Goal: Task Accomplishment & Management: Use online tool/utility

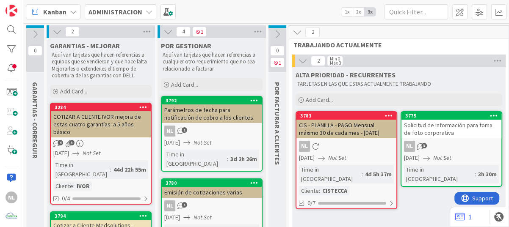
click at [444, 145] on div "NL 3" at bounding box center [451, 146] width 100 height 11
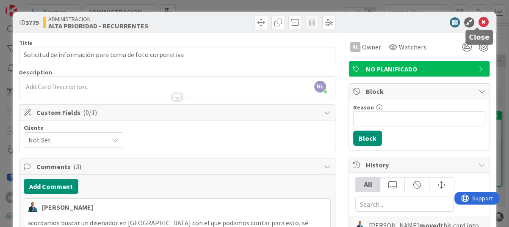
click at [478, 18] on icon at bounding box center [483, 22] width 10 height 10
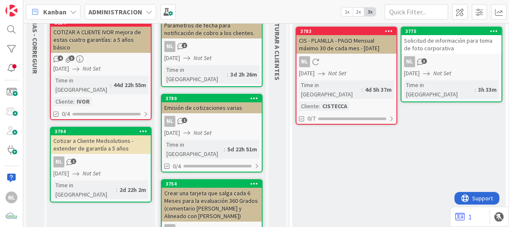
scroll to position [42, 0]
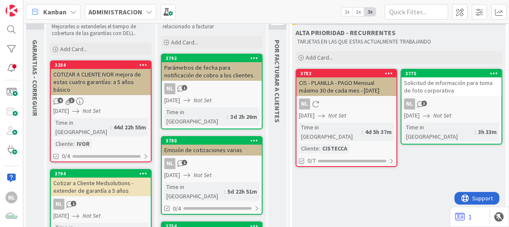
click at [110, 98] on div "4 3" at bounding box center [101, 101] width 100 height 7
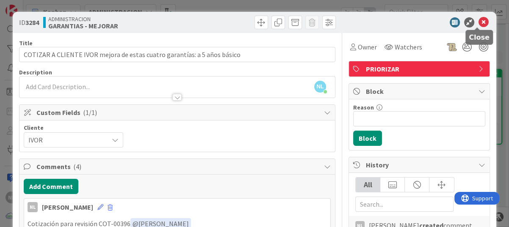
click at [478, 18] on icon at bounding box center [483, 22] width 10 height 10
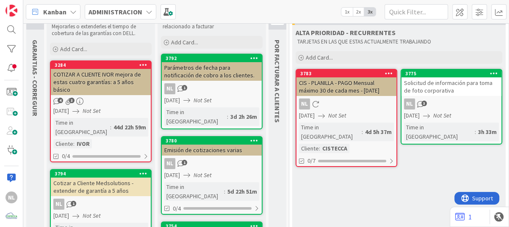
click at [101, 107] on span "Not Set" at bounding box center [91, 111] width 18 height 9
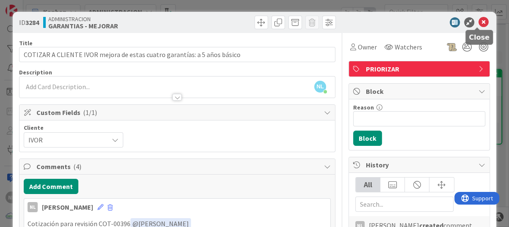
click at [478, 23] on icon at bounding box center [483, 22] width 10 height 10
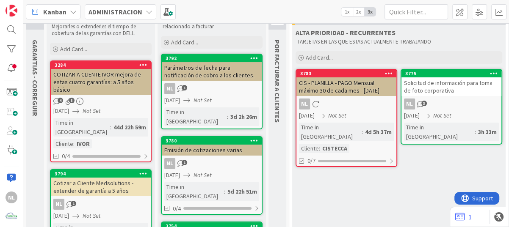
click at [99, 199] on div "NL 1" at bounding box center [101, 204] width 100 height 11
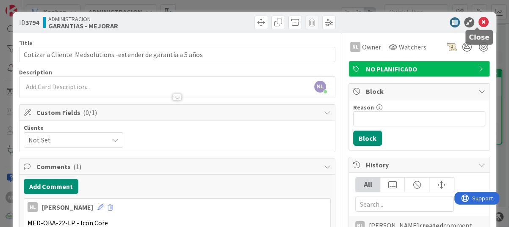
click at [481, 23] on icon at bounding box center [483, 22] width 10 height 10
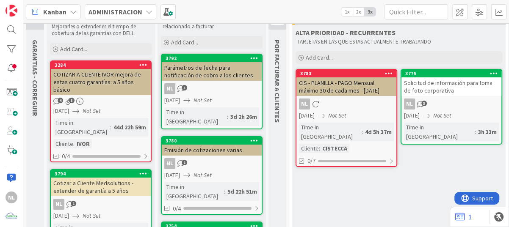
click at [203, 83] on div "NL 1" at bounding box center [212, 88] width 100 height 11
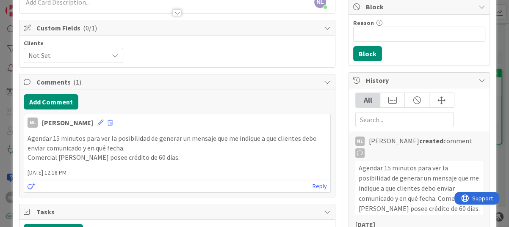
scroll to position [169, 0]
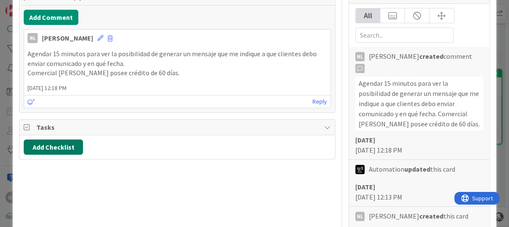
click at [57, 150] on button "Add Checklist" at bounding box center [53, 147] width 59 height 15
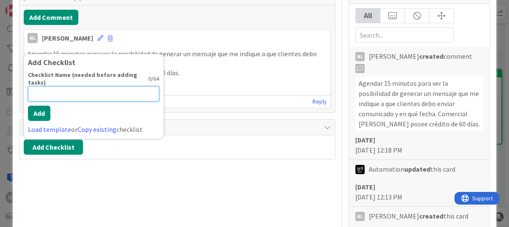
paste input "A & [PERSON_NAME] Y [PERSON_NAME], S.A"
type input "A & [PERSON_NAME] Y [PERSON_NAME], S.A ([PERSON_NAME])"
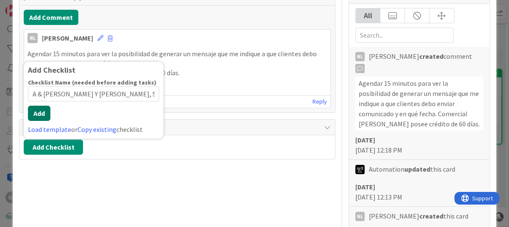
click at [37, 111] on button "Add" at bounding box center [39, 113] width 22 height 15
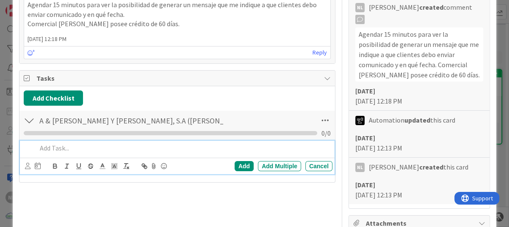
scroll to position [296, 0]
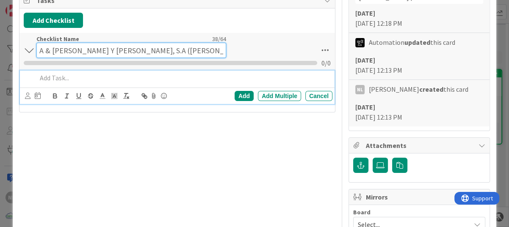
drag, startPoint x: 176, startPoint y: 44, endPoint x: 36, endPoint y: 44, distance: 140.0
click at [36, 44] on input "A & [PERSON_NAME] Y [PERSON_NAME], S.A ([PERSON_NAME])" at bounding box center [131, 50] width 190 height 15
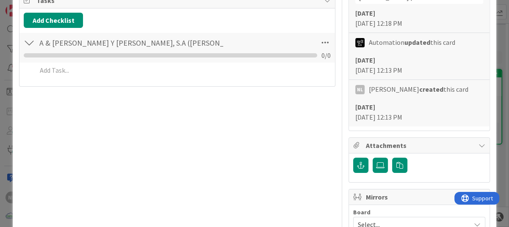
click at [25, 48] on div at bounding box center [29, 42] width 11 height 15
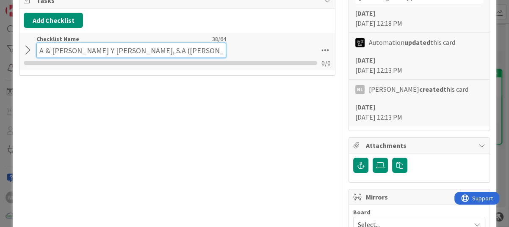
click at [51, 44] on input "A & [PERSON_NAME] Y [PERSON_NAME], S.A ([PERSON_NAME])" at bounding box center [131, 50] width 190 height 15
drag, startPoint x: 177, startPoint y: 50, endPoint x: 11, endPoint y: 49, distance: 165.8
click at [14, 49] on div "ID 3792 ADMINISTRACION POR GESTIONAR Title 64 / 128 Parámetros de fecha para no…" at bounding box center [254, 59] width 483 height 687
drag, startPoint x: 182, startPoint y: 47, endPoint x: 51, endPoint y: 47, distance: 130.7
click at [51, 47] on input "A & [PERSON_NAME] Y [PERSON_NAME], S.A ([PERSON_NAME])" at bounding box center [131, 50] width 190 height 15
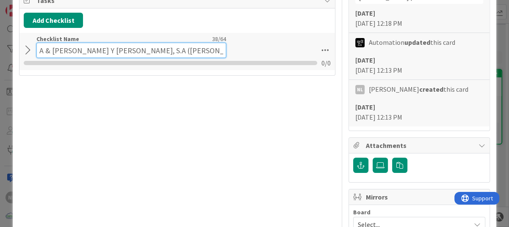
scroll to position [289, 0]
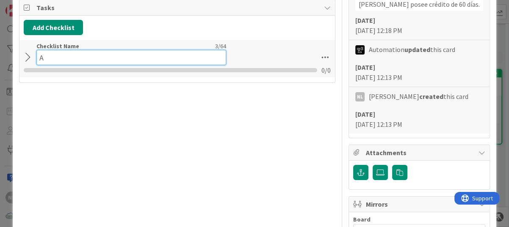
type input "A"
type input "p"
type input "e"
type input "m"
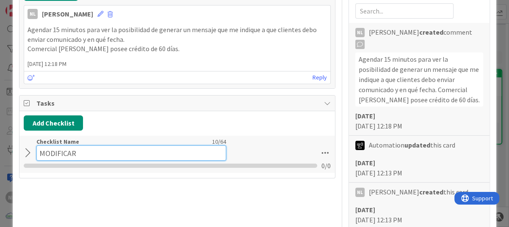
scroll to position [212, 0]
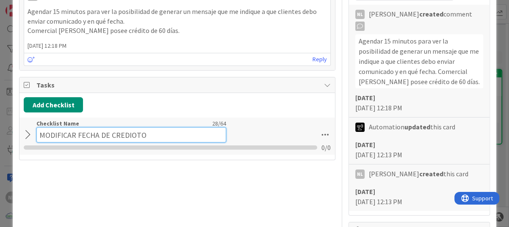
click at [128, 133] on input "MODIFICAR FECHA DE CREDIOTO" at bounding box center [131, 134] width 190 height 15
type input "MODIFICAR FECHA DE CREDITO"
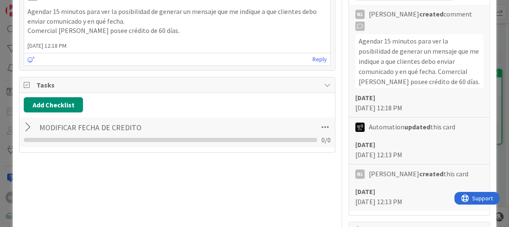
click at [125, 192] on div "Title 64 / 128 Parámetros de fecha para notificación de cobro a los clientes. D…" at bounding box center [177, 150] width 316 height 659
click at [27, 129] on div at bounding box center [29, 127] width 11 height 15
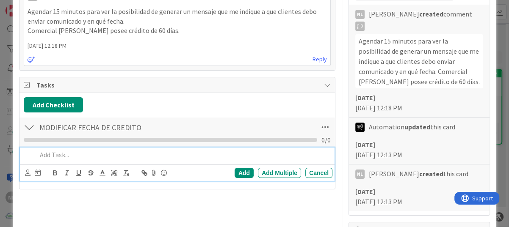
click at [65, 155] on p at bounding box center [183, 155] width 292 height 10
click at [34, 157] on div "A & [PERSON_NAME] Y [PERSON_NAME], S.A" at bounding box center [182, 155] width 299 height 15
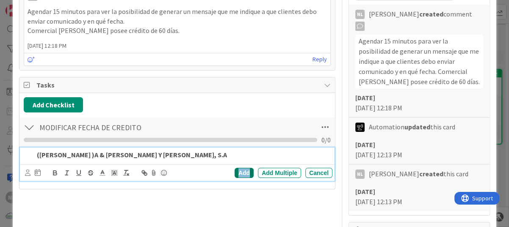
click at [241, 174] on div "Add" at bounding box center [243, 173] width 19 height 10
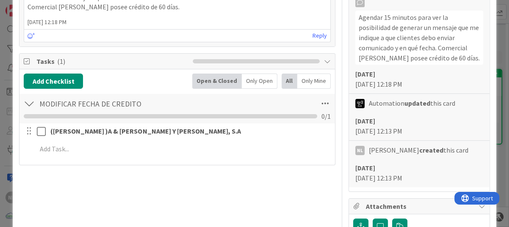
scroll to position [254, 0]
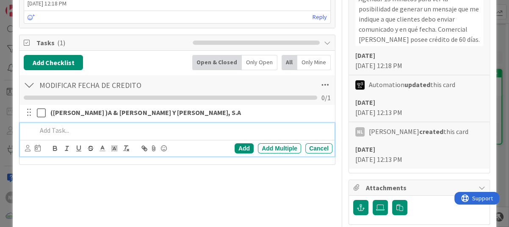
click at [46, 132] on p at bounding box center [183, 131] width 292 height 10
click at [241, 148] on div "Add" at bounding box center [243, 148] width 19 height 10
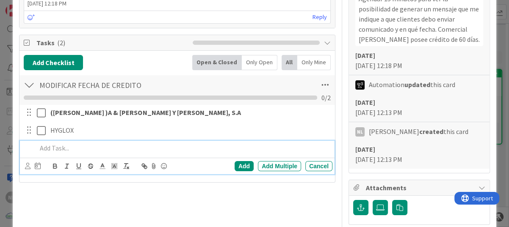
click at [57, 146] on p at bounding box center [183, 148] width 292 height 10
click at [74, 150] on p "PANAMAFASTER" at bounding box center [183, 148] width 292 height 10
click at [235, 161] on div "Add" at bounding box center [243, 166] width 19 height 10
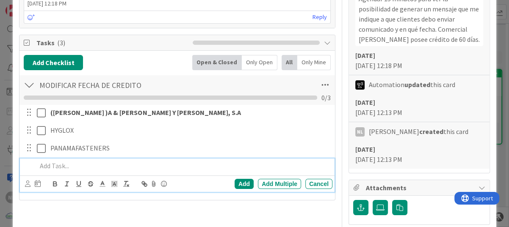
click at [63, 168] on p at bounding box center [183, 166] width 292 height 10
click at [234, 184] on div "Add" at bounding box center [243, 184] width 19 height 10
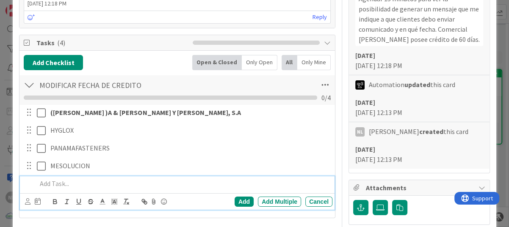
click at [61, 181] on p at bounding box center [183, 184] width 292 height 10
click at [236, 201] on div "Add" at bounding box center [243, 202] width 19 height 10
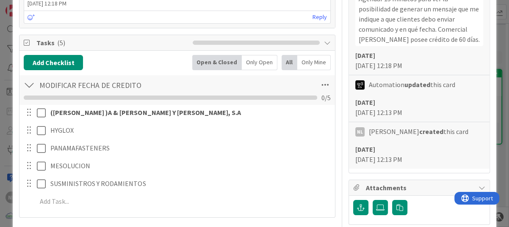
scroll to position [381, 0]
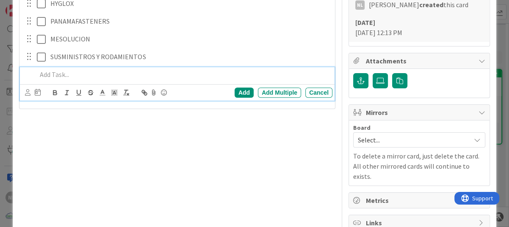
click at [66, 76] on p at bounding box center [183, 75] width 292 height 10
click at [234, 92] on div "Add" at bounding box center [243, 93] width 19 height 10
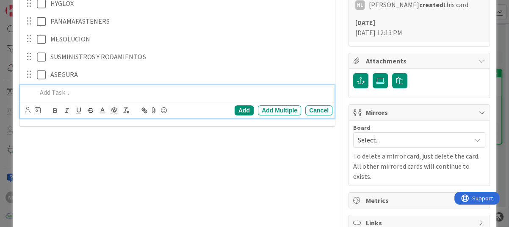
click at [71, 93] on p at bounding box center [183, 93] width 292 height 10
click at [239, 109] on div "Add" at bounding box center [243, 110] width 19 height 10
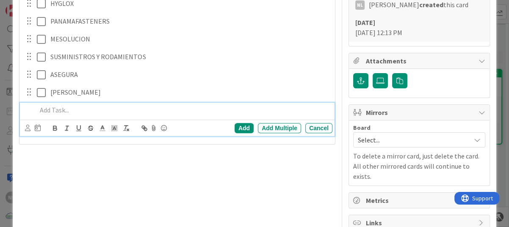
click at [70, 111] on p at bounding box center [183, 110] width 292 height 10
click at [238, 127] on div "Add" at bounding box center [243, 128] width 19 height 10
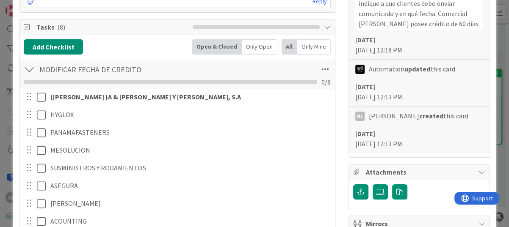
scroll to position [296, 0]
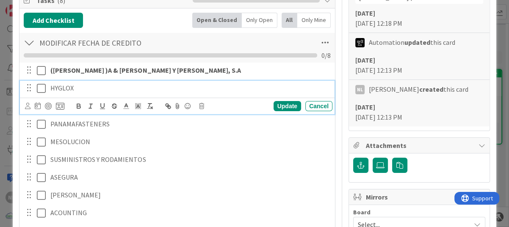
click at [165, 92] on div "HYGLOX" at bounding box center [189, 88] width 285 height 15
click at [274, 102] on div "Update" at bounding box center [286, 106] width 27 height 10
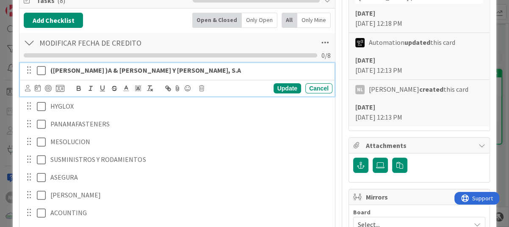
click at [57, 70] on strong "([PERSON_NAME] )A & [PERSON_NAME] Y [PERSON_NAME], S.A" at bounding box center [145, 70] width 190 height 8
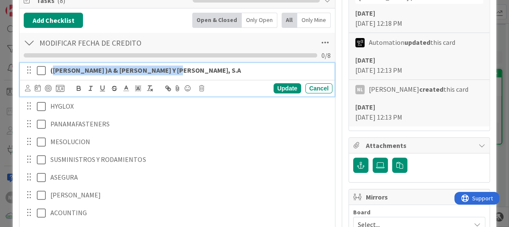
drag, startPoint x: 52, startPoint y: 70, endPoint x: 185, endPoint y: 70, distance: 133.3
click at [185, 70] on p "([PERSON_NAME] )A & [PERSON_NAME] Y [PERSON_NAME], S.A" at bounding box center [189, 71] width 278 height 10
click at [78, 86] on icon "button" at bounding box center [78, 87] width 3 height 2
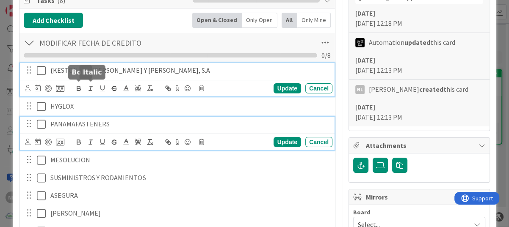
click at [199, 117] on div "PANAMAFASTENERS" at bounding box center [189, 124] width 285 height 15
drag, startPoint x: 50, startPoint y: 85, endPoint x: 64, endPoint y: 85, distance: 13.5
click at [64, 85] on div "( [PERSON_NAME] )A & [PERSON_NAME] Y [PERSON_NAME], S.A Update Cancel" at bounding box center [177, 79] width 314 height 33
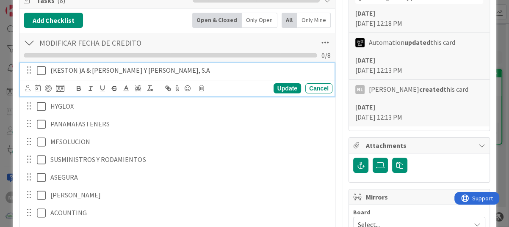
click at [188, 69] on p "( [PERSON_NAME] )A & [PERSON_NAME] Y [PERSON_NAME], S.A" at bounding box center [189, 71] width 278 height 10
drag, startPoint x: 51, startPoint y: 70, endPoint x: 62, endPoint y: 69, distance: 10.6
click at [62, 69] on p "( [PERSON_NAME] )A & [PERSON_NAME] Y [PERSON_NAME], S.A" at bounding box center [189, 71] width 278 height 10
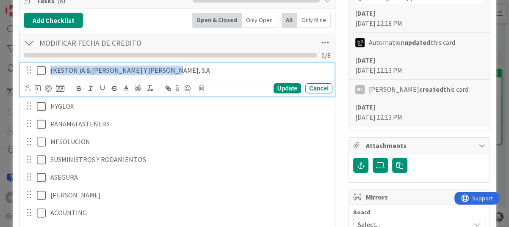
drag, startPoint x: 47, startPoint y: 68, endPoint x: 193, endPoint y: 69, distance: 145.5
click at [193, 69] on div "( [PERSON_NAME] )A & [PERSON_NAME] Y [PERSON_NAME], S.A" at bounding box center [189, 70] width 285 height 15
click at [81, 86] on icon "button" at bounding box center [79, 89] width 8 height 8
click at [80, 86] on icon "button" at bounding box center [78, 87] width 3 height 2
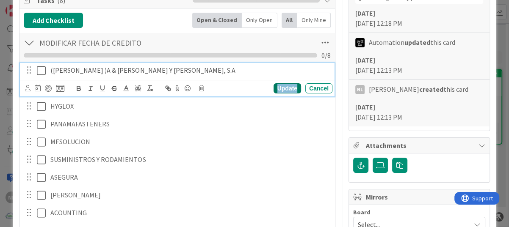
click at [273, 88] on div "Update" at bounding box center [286, 88] width 27 height 10
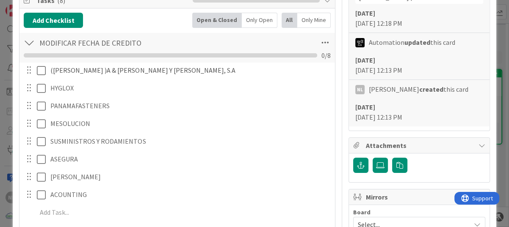
scroll to position [338, 0]
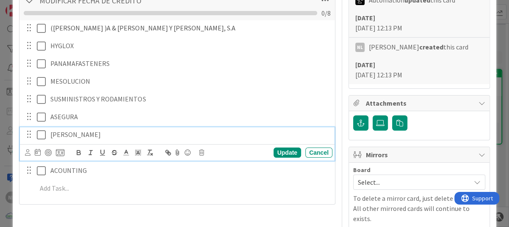
click at [232, 135] on p "[PERSON_NAME]" at bounding box center [189, 135] width 278 height 10
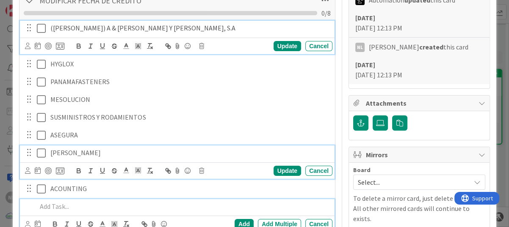
click at [216, 203] on p at bounding box center [183, 207] width 292 height 10
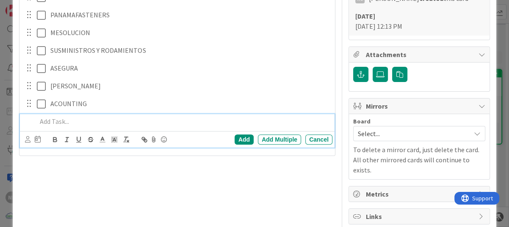
scroll to position [302, 0]
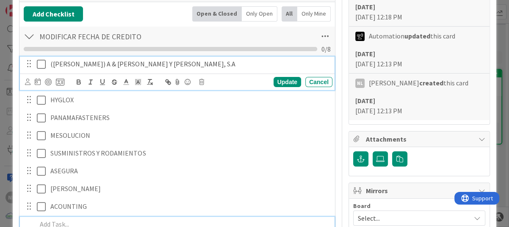
click at [178, 66] on p "([PERSON_NAME]) A & [PERSON_NAME] Y [PERSON_NAME], S.A" at bounding box center [189, 64] width 278 height 10
click at [173, 63] on span "(KESTON) A & [PERSON_NAME] Y [PERSON_NAME], S.A 30" at bounding box center [133, 64] width 167 height 8
click at [168, 65] on span "(KESTON) A & [PERSON_NAME] Y [PERSON_NAME], S.A 30" at bounding box center [133, 64] width 167 height 8
click at [171, 60] on span "(KESTON) A & [PERSON_NAME] Y [PERSON_NAME], S.A 30" at bounding box center [133, 64] width 167 height 8
click at [168, 63] on span "(KESTON) A & [PERSON_NAME] Y [PERSON_NAME], S.A 30" at bounding box center [133, 64] width 167 height 8
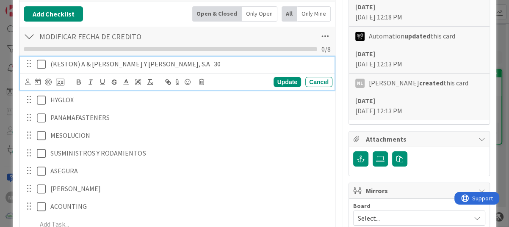
click at [193, 66] on p "(KESTON) A & [PERSON_NAME] Y [PERSON_NAME], S.A 30" at bounding box center [189, 64] width 278 height 10
click at [204, 124] on div "PANAMAFASTENERS Update Cancel" at bounding box center [177, 117] width 314 height 15
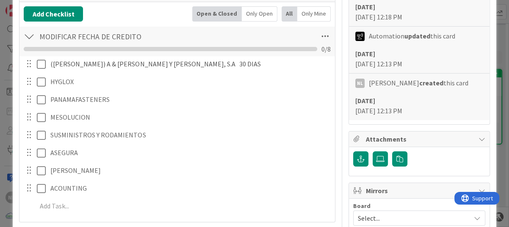
scroll to position [345, 0]
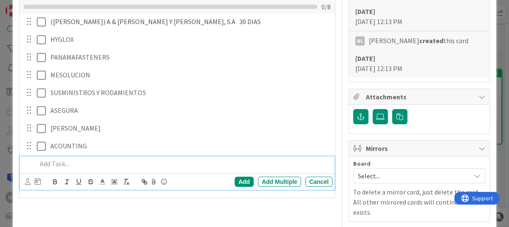
click at [61, 165] on p at bounding box center [183, 164] width 292 height 10
click at [234, 180] on div "Add" at bounding box center [243, 182] width 19 height 10
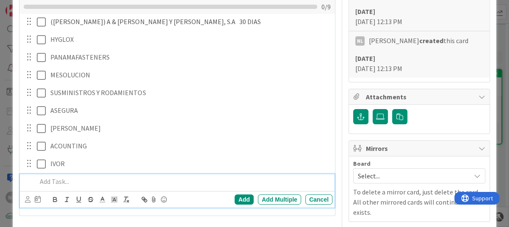
click at [60, 179] on p at bounding box center [183, 182] width 292 height 10
click at [242, 199] on div "Add" at bounding box center [243, 200] width 19 height 10
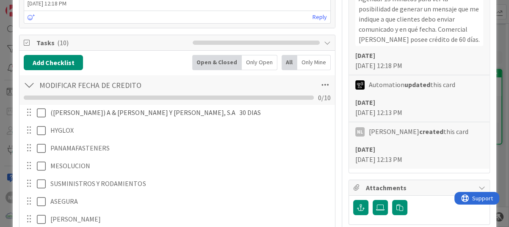
scroll to position [218, 0]
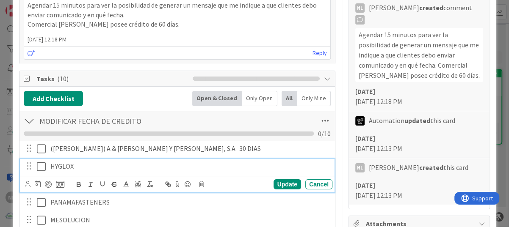
click at [124, 168] on p "HYGLOX" at bounding box center [189, 167] width 278 height 10
click at [79, 167] on p "HYGLOX 30DIAS" at bounding box center [189, 167] width 278 height 10
click at [82, 166] on p "HYGLOX 30DIAS" at bounding box center [189, 167] width 278 height 10
click at [274, 179] on div "Update" at bounding box center [286, 184] width 27 height 10
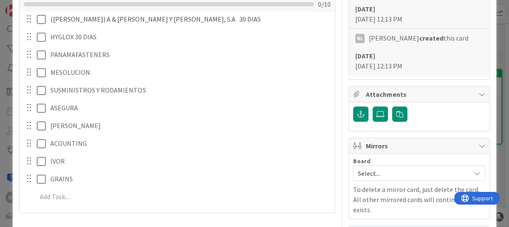
scroll to position [387, 0]
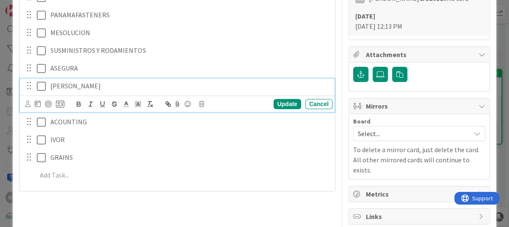
click at [96, 82] on p "[PERSON_NAME]" at bounding box center [189, 86] width 278 height 10
click at [273, 102] on div "Update" at bounding box center [286, 104] width 27 height 10
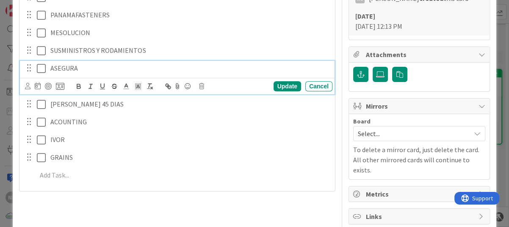
click at [86, 66] on p "ASEGURA" at bounding box center [189, 68] width 278 height 10
click at [97, 70] on p "ASEGURA 30 DIADS" at bounding box center [189, 68] width 278 height 10
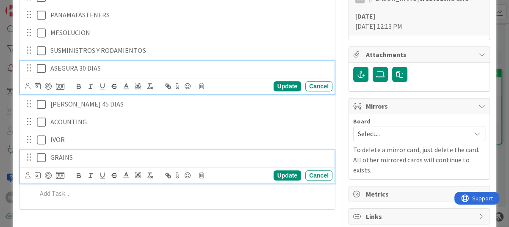
click at [155, 155] on p "GRAINS" at bounding box center [189, 158] width 278 height 10
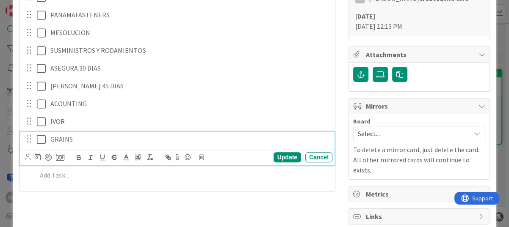
scroll to position [369, 0]
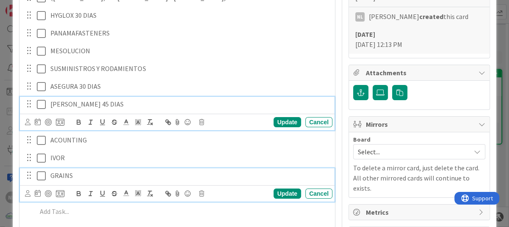
click at [101, 101] on div "[PERSON_NAME] 45 DIAS Update Cancel" at bounding box center [177, 113] width 314 height 33
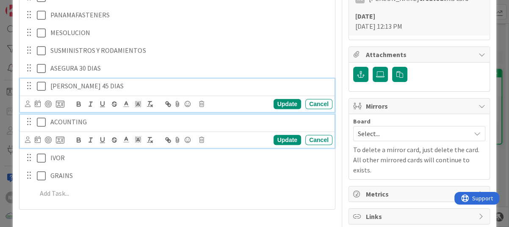
click at [106, 125] on p "ACOUNTING" at bounding box center [189, 122] width 278 height 10
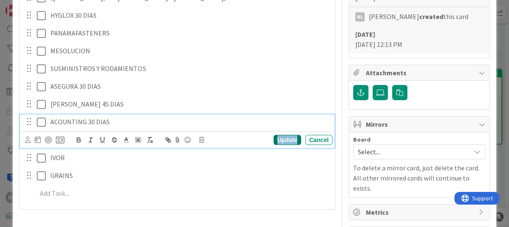
click at [273, 140] on div "Update" at bounding box center [286, 140] width 27 height 10
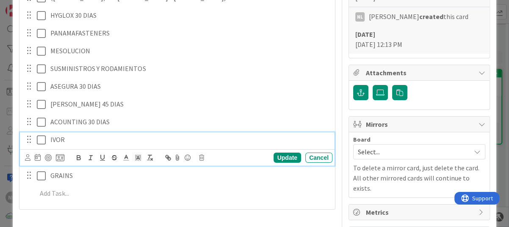
click at [105, 143] on p "IVOR" at bounding box center [189, 140] width 278 height 10
click at [273, 154] on div "Update" at bounding box center [286, 158] width 27 height 10
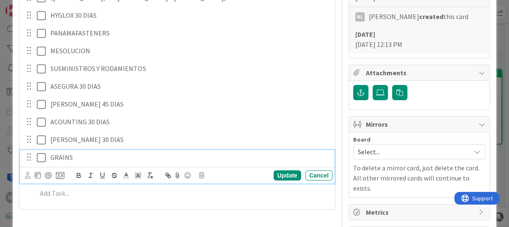
click at [99, 156] on p "GRAINS" at bounding box center [189, 158] width 278 height 10
click at [273, 173] on div "Update" at bounding box center [286, 175] width 27 height 10
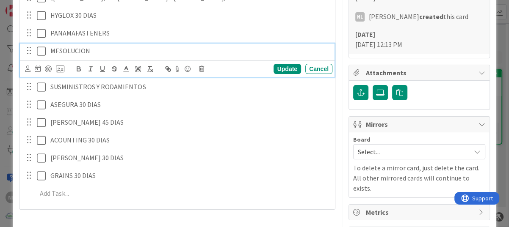
click at [102, 49] on p "MESOLUCION" at bounding box center [189, 51] width 278 height 10
click at [292, 64] on div "Update" at bounding box center [286, 69] width 27 height 10
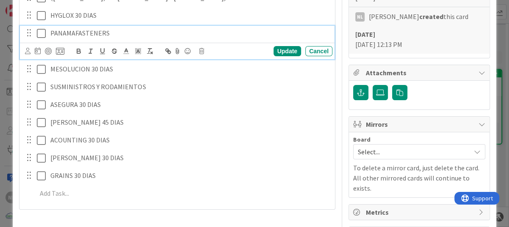
click at [151, 34] on p "PANAMAFASTENERS" at bounding box center [189, 33] width 278 height 10
click at [273, 50] on div "Update" at bounding box center [286, 51] width 27 height 10
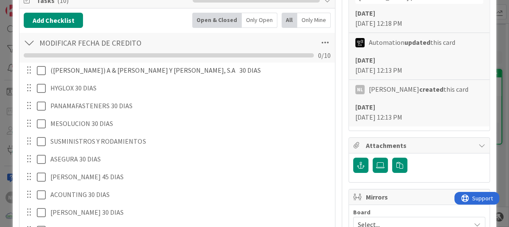
scroll to position [338, 0]
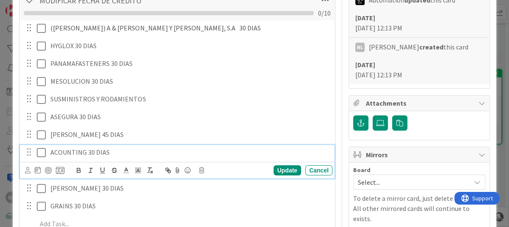
click at [111, 153] on p "ACOUNTING 30 DIAS" at bounding box center [189, 153] width 278 height 10
click at [49, 153] on div "ACOUNTING 30 DIAS" at bounding box center [189, 152] width 285 height 15
click at [281, 169] on div "Update" at bounding box center [286, 170] width 27 height 10
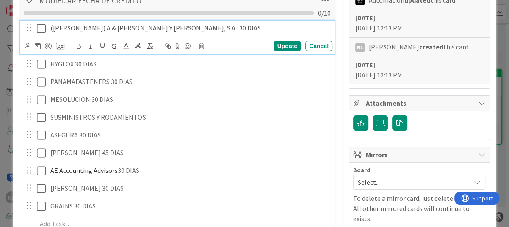
click at [41, 26] on icon at bounding box center [41, 28] width 9 height 10
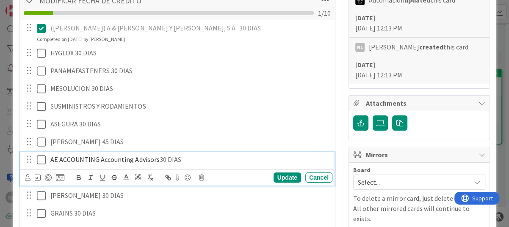
click at [205, 162] on p "AE ACCOUNTING Accounting Advisors 30 DIAS" at bounding box center [189, 160] width 278 height 10
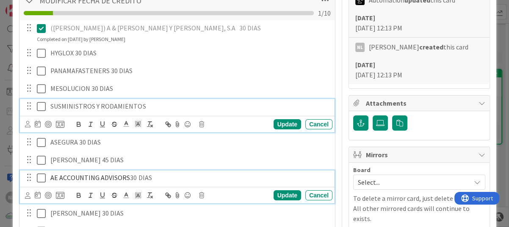
click at [210, 109] on div "SUSMINISTROS Y RODAMIENTOS Update Cancel" at bounding box center [177, 115] width 314 height 33
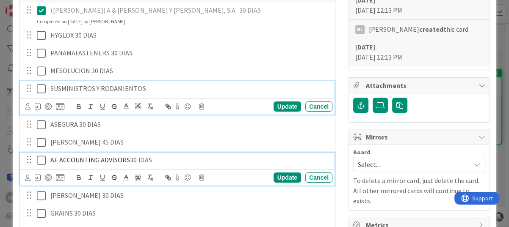
click at [44, 165] on button at bounding box center [42, 161] width 10 height 14
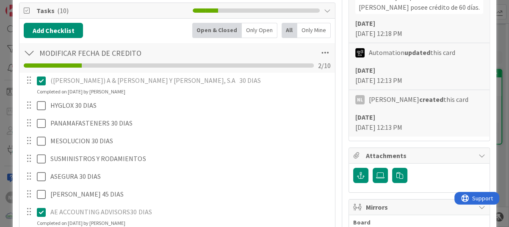
scroll to position [314, 0]
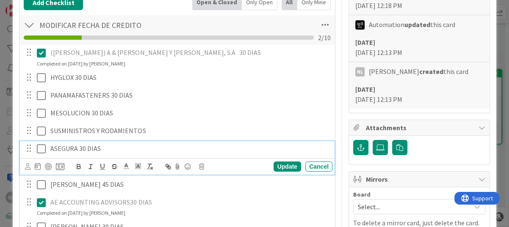
click at [44, 147] on icon at bounding box center [41, 149] width 9 height 10
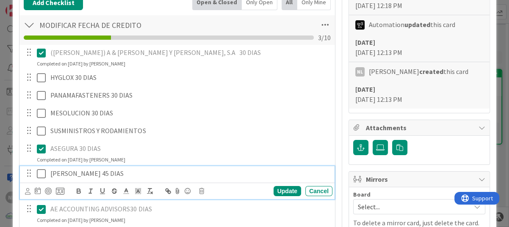
click at [99, 173] on p "[PERSON_NAME] 45 DIAS" at bounding box center [189, 174] width 278 height 10
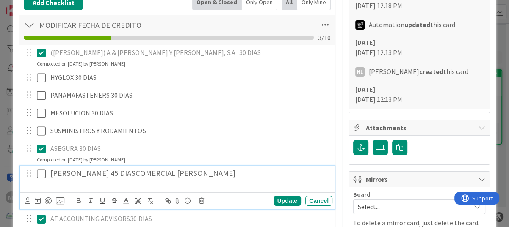
click at [162, 171] on h3 "[PERSON_NAME] 45 DIAS COMERCIAL [PERSON_NAME]" at bounding box center [189, 173] width 278 height 9
drag, startPoint x: 87, startPoint y: 173, endPoint x: 49, endPoint y: 171, distance: 38.6
click at [49, 171] on div "[PERSON_NAME] 45 DIAS COMERCIAL [PERSON_NAME] 45 DIAS" at bounding box center [189, 178] width 285 height 24
click at [283, 199] on div "Update" at bounding box center [286, 201] width 27 height 10
click at [41, 172] on icon at bounding box center [41, 174] width 9 height 10
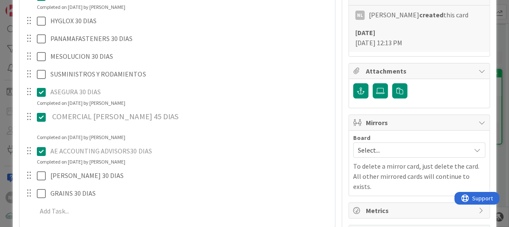
scroll to position [399, 0]
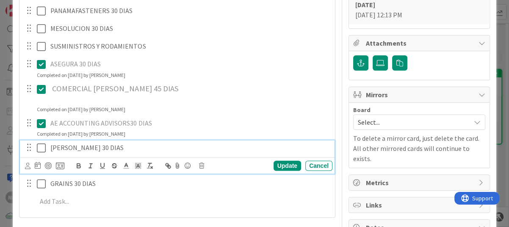
click at [41, 148] on icon at bounding box center [41, 148] width 9 height 10
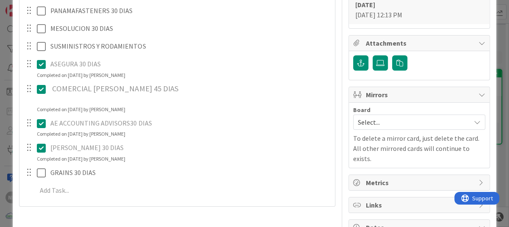
scroll to position [356, 0]
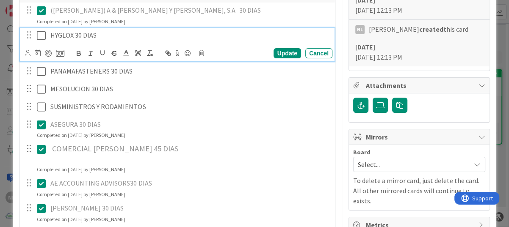
click at [43, 34] on icon at bounding box center [41, 35] width 9 height 10
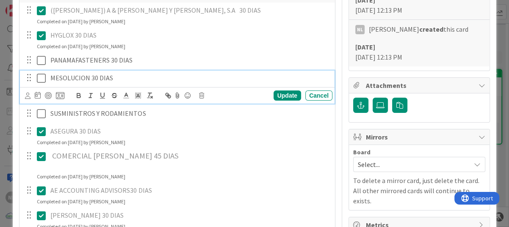
click at [121, 78] on p "MESOLUCION 30 DIAS" at bounding box center [189, 78] width 278 height 10
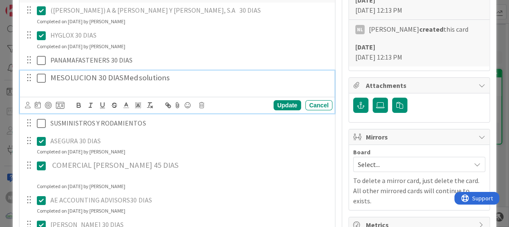
click at [62, 77] on h3 "MESOLUCION 30 DIAS Medsolutions" at bounding box center [189, 77] width 278 height 9
drag, startPoint x: 134, startPoint y: 76, endPoint x: 215, endPoint y: 77, distance: 81.2
click at [215, 78] on h3 "MEDSOLUTIONS 30 DIAS Medsolutions" at bounding box center [189, 77] width 278 height 9
click at [237, 149] on div "ASEGURA 30 DIAS Update Cancel Completed on [DATE] by [PERSON_NAME]" at bounding box center [177, 145] width 314 height 22
click at [41, 80] on icon at bounding box center [41, 78] width 9 height 10
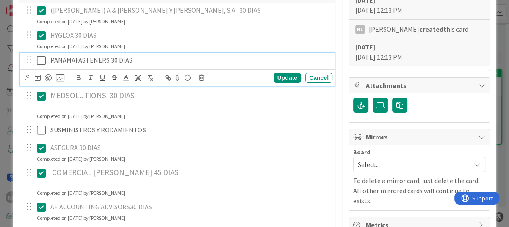
click at [105, 58] on p "PANAMAFASTENERS 30 DIAS" at bounding box center [189, 60] width 278 height 10
click at [140, 59] on p "PANAMAFASTENERS 30 DIAS" at bounding box center [189, 60] width 278 height 10
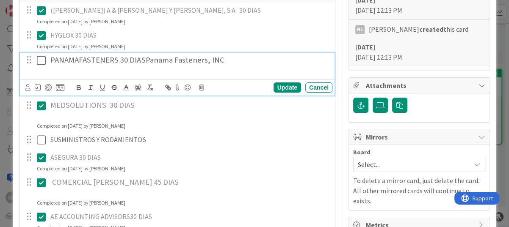
drag, startPoint x: 229, startPoint y: 58, endPoint x: 146, endPoint y: 57, distance: 83.3
click at [146, 57] on h3 "PANAMAFASTENERS 30 DIAS Panama Fasteners, INC" at bounding box center [189, 59] width 278 height 9
click at [42, 59] on icon at bounding box center [41, 60] width 9 height 10
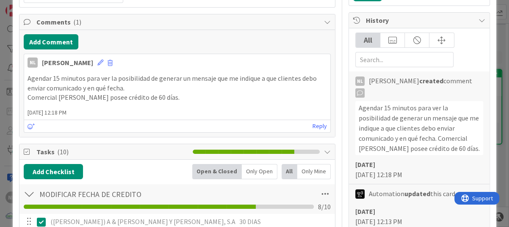
scroll to position [272, 0]
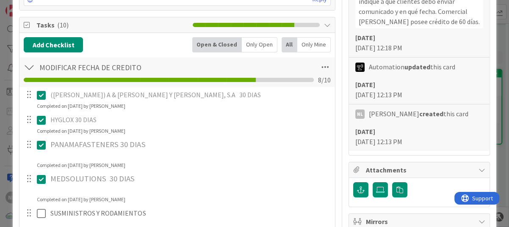
click at [256, 177] on h3 "MEDSOLUTIONS 30 DIAS" at bounding box center [189, 178] width 278 height 9
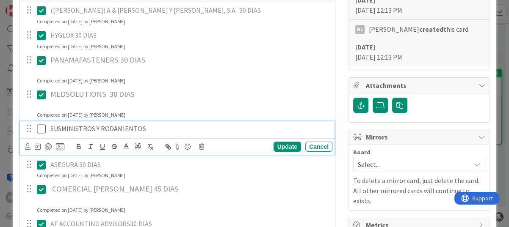
click at [151, 128] on p "SUSMINISTROS Y RODAMIENTOS" at bounding box center [189, 129] width 278 height 10
click at [284, 146] on div "Update" at bounding box center [286, 147] width 27 height 10
click at [39, 129] on icon at bounding box center [41, 129] width 9 height 10
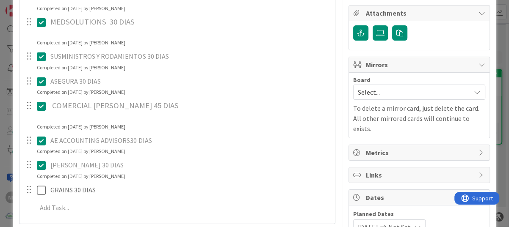
scroll to position [471, 0]
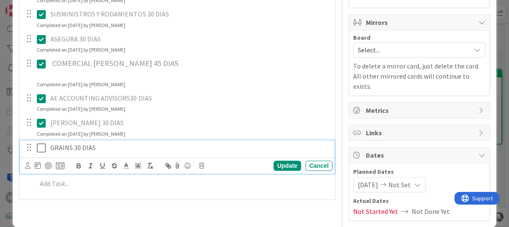
click at [95, 150] on p "GRAINS 30 DIAS" at bounding box center [189, 148] width 278 height 10
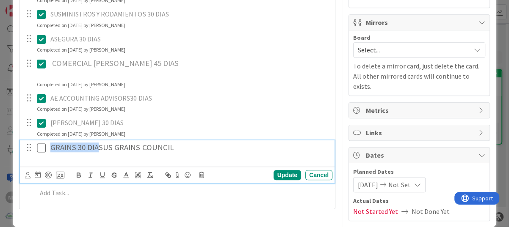
drag, startPoint x: 98, startPoint y: 146, endPoint x: 47, endPoint y: 144, distance: 50.8
click at [47, 144] on div "GRAINS 30 DIAS US GRAINS COUNCIL" at bounding box center [189, 152] width 285 height 24
click at [151, 150] on h3 "US GRAINS COUNCIL" at bounding box center [189, 147] width 278 height 9
click at [41, 147] on icon at bounding box center [41, 148] width 9 height 10
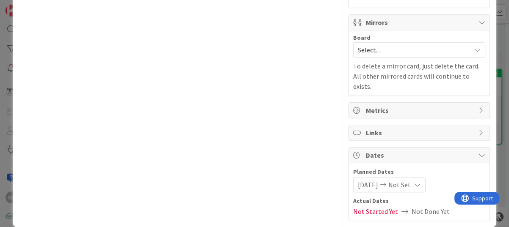
scroll to position [259, 0]
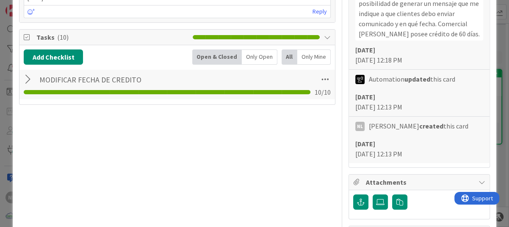
click at [26, 75] on div at bounding box center [29, 79] width 11 height 15
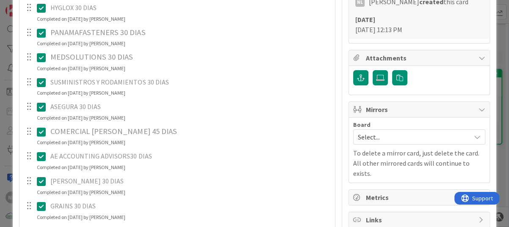
scroll to position [471, 0]
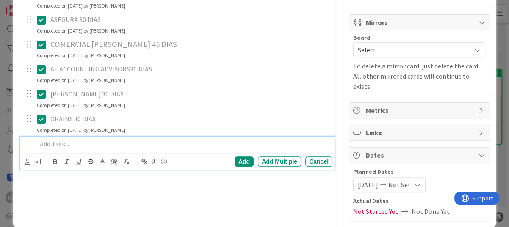
click at [60, 144] on p at bounding box center [183, 144] width 292 height 10
paste div
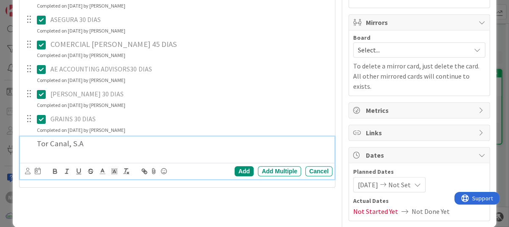
click at [94, 146] on h3 "Tor Canal, S.A" at bounding box center [183, 143] width 292 height 9
drag, startPoint x: 69, startPoint y: 142, endPoint x: 18, endPoint y: 142, distance: 51.2
click at [19, 142] on div "Tasks ( 10 ) Add Checklist Back Open & Closed Only Open All Only Mine MODIFICAR…" at bounding box center [177, 3] width 316 height 370
drag, startPoint x: 49, startPoint y: 143, endPoint x: 10, endPoint y: 139, distance: 39.5
click at [10, 139] on div "ID 3792 ADMINISTRACION POR GESTIONAR Title 64 / 128 Parámetros de fecha para no…" at bounding box center [254, 113] width 509 height 227
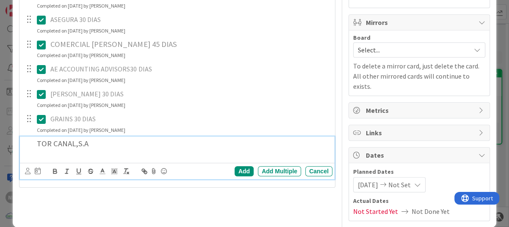
click at [147, 153] on p at bounding box center [183, 153] width 292 height 10
click at [106, 146] on h3 "TOR CANAL,S.A" at bounding box center [183, 143] width 292 height 9
click at [96, 145] on h3 "TOR CANAL,S.A" at bounding box center [183, 143] width 292 height 9
click at [236, 170] on div "Add" at bounding box center [243, 171] width 19 height 10
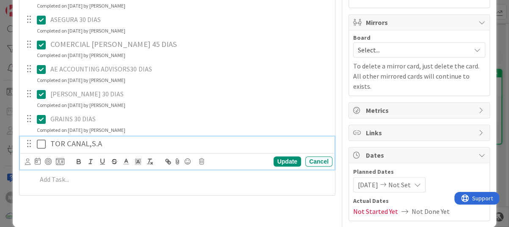
click at [128, 144] on h3 "TOR CANAL,S.A" at bounding box center [189, 143] width 278 height 9
click at [40, 144] on icon at bounding box center [41, 144] width 9 height 10
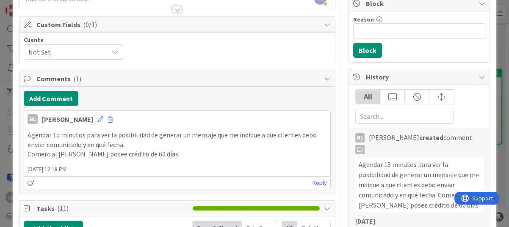
scroll to position [169, 0]
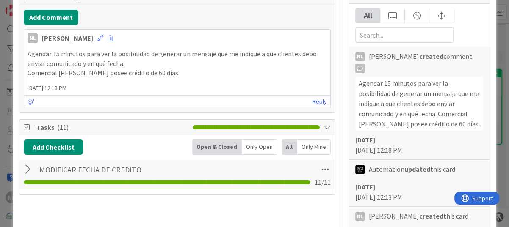
click at [26, 169] on div at bounding box center [29, 169] width 11 height 15
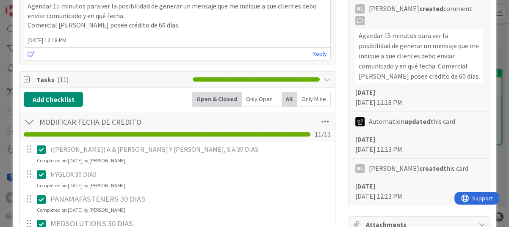
scroll to position [0, 0]
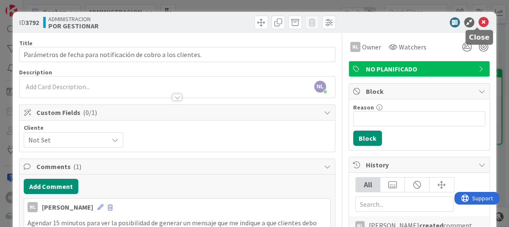
click at [478, 23] on icon at bounding box center [483, 22] width 10 height 10
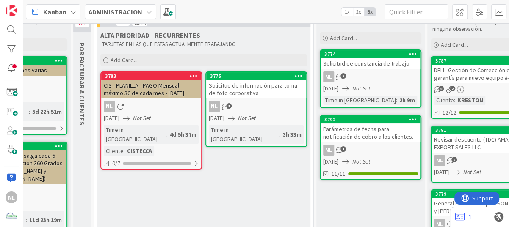
scroll to position [40, 0]
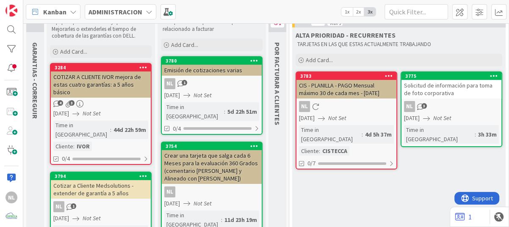
click at [363, 102] on div "NL" at bounding box center [346, 106] width 100 height 11
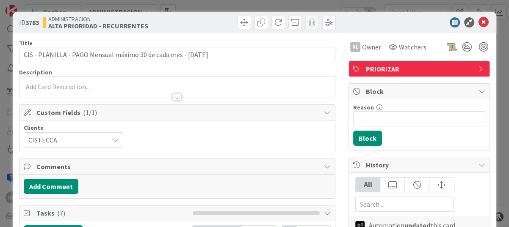
scroll to position [465, 0]
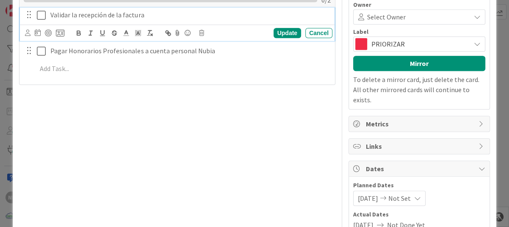
click at [38, 14] on icon at bounding box center [41, 15] width 9 height 10
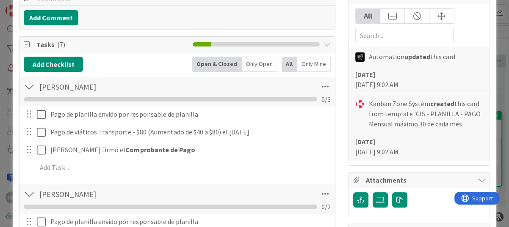
scroll to position [169, 0]
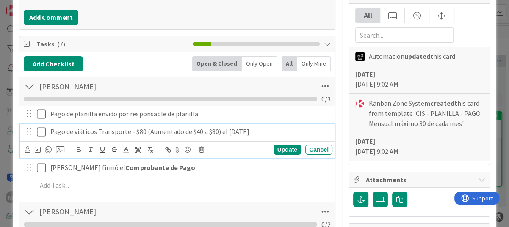
click at [39, 133] on icon at bounding box center [41, 132] width 9 height 10
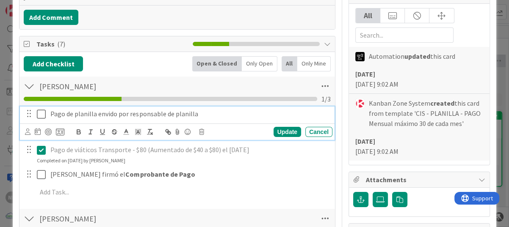
click at [41, 112] on icon at bounding box center [41, 114] width 9 height 10
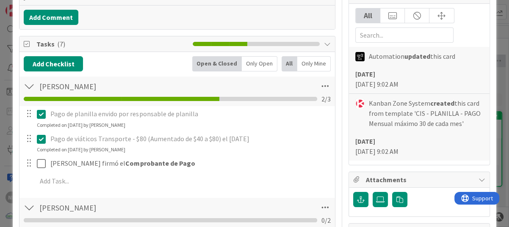
scroll to position [254, 0]
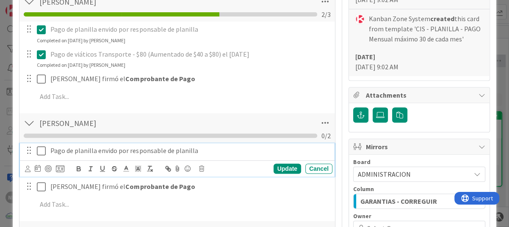
click at [43, 155] on button at bounding box center [42, 151] width 10 height 14
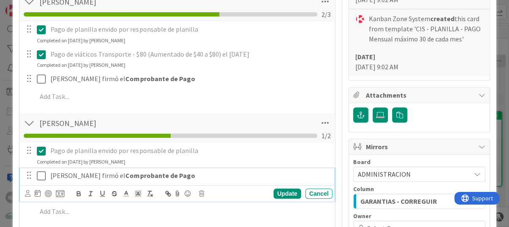
click at [44, 173] on icon at bounding box center [41, 176] width 9 height 10
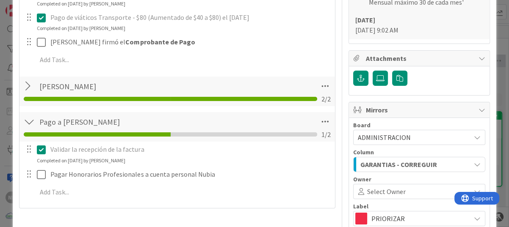
scroll to position [296, 0]
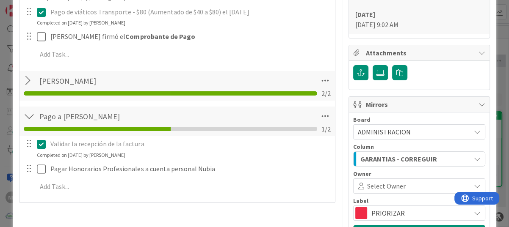
click at [25, 115] on div at bounding box center [29, 116] width 11 height 15
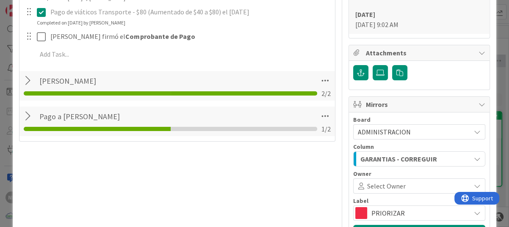
click at [27, 116] on div at bounding box center [29, 116] width 11 height 15
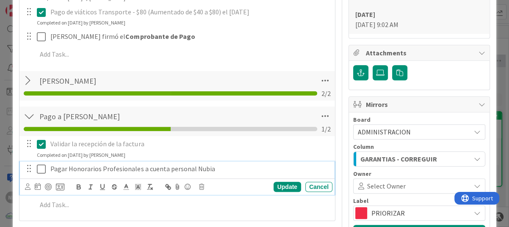
click at [39, 170] on icon at bounding box center [41, 169] width 9 height 10
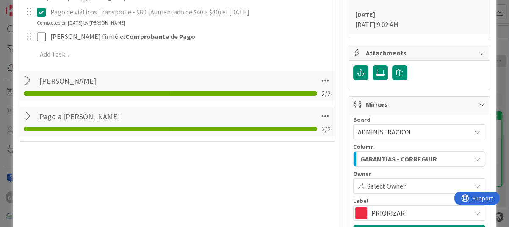
click at [27, 80] on div at bounding box center [29, 80] width 11 height 15
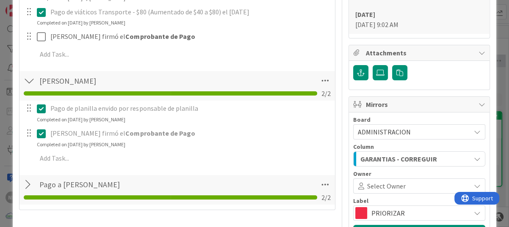
click at [41, 132] on icon at bounding box center [41, 134] width 9 height 10
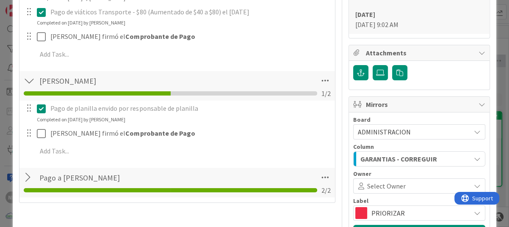
click at [232, 177] on div "Add Checklist Open & Closed Only Open All Only Mine Navil Flores Checklist Name…" at bounding box center [177, 63] width 307 height 269
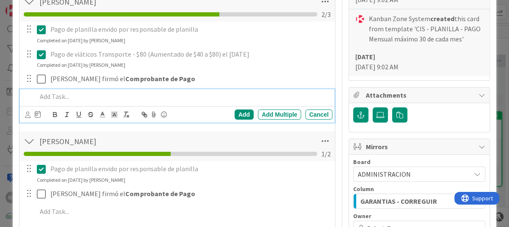
click at [260, 90] on div at bounding box center [182, 96] width 299 height 15
click at [264, 166] on p "Pago de planilla envido por responsable de planilla" at bounding box center [189, 169] width 278 height 10
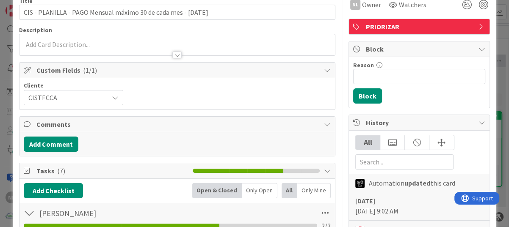
scroll to position [0, 0]
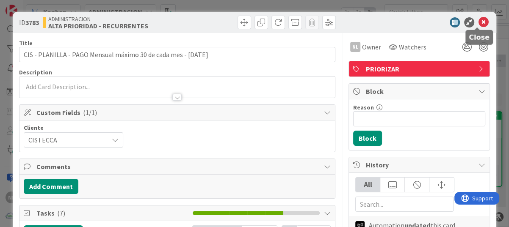
click at [478, 23] on icon at bounding box center [483, 22] width 10 height 10
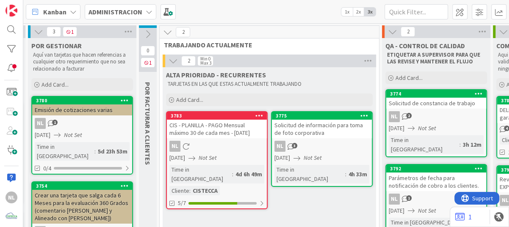
scroll to position [0, 6]
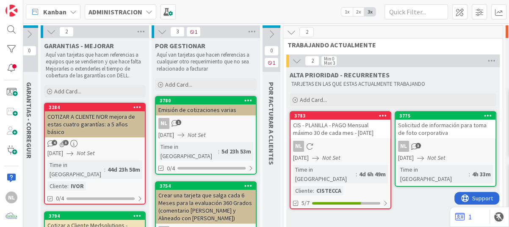
click at [447, 141] on div "NL 3" at bounding box center [445, 146] width 100 height 11
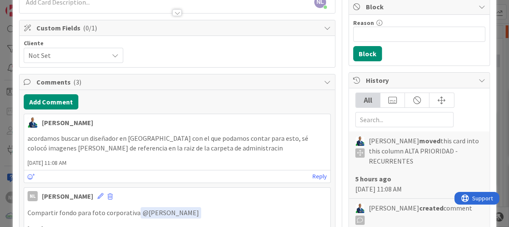
scroll to position [127, 0]
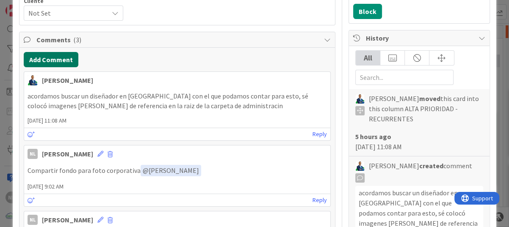
click at [50, 60] on button "Add Comment" at bounding box center [51, 59] width 55 height 15
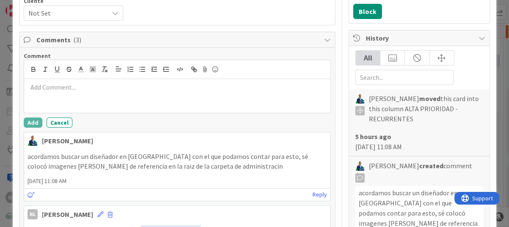
click at [39, 85] on p at bounding box center [176, 87] width 299 height 10
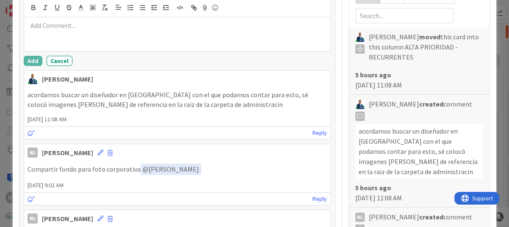
scroll to position [169, 0]
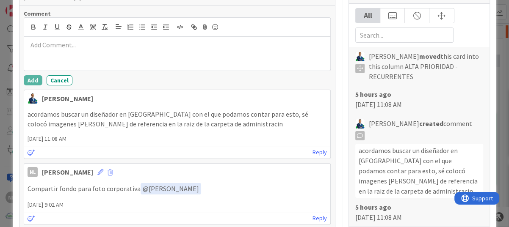
click at [57, 44] on p at bounding box center [176, 45] width 299 height 10
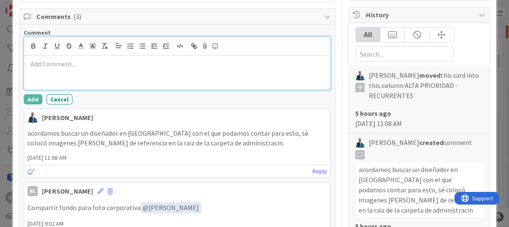
scroll to position [85, 0]
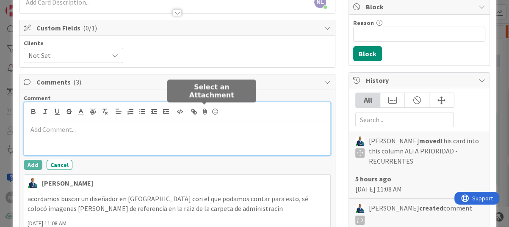
click at [201, 110] on icon at bounding box center [205, 112] width 10 height 12
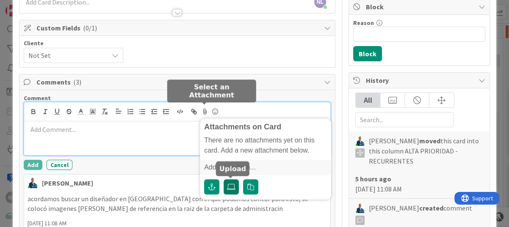
click at [229, 189] on icon at bounding box center [231, 187] width 8 height 7
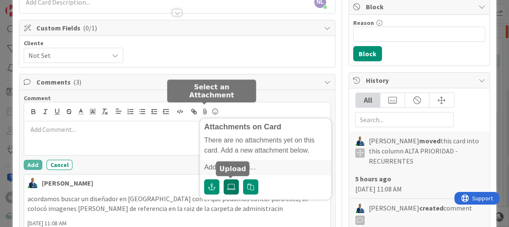
click at [223, 179] on input "file" at bounding box center [223, 179] width 0 height 0
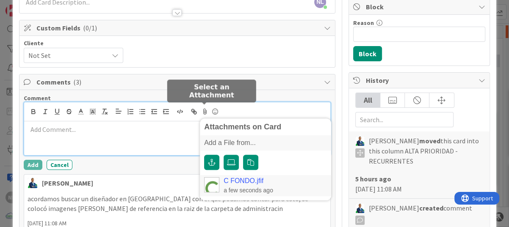
click at [251, 182] on link "C FONDO.jfif" at bounding box center [243, 181] width 40 height 8
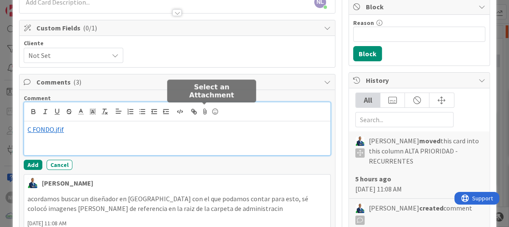
click at [202, 114] on icon at bounding box center [205, 112] width 10 height 12
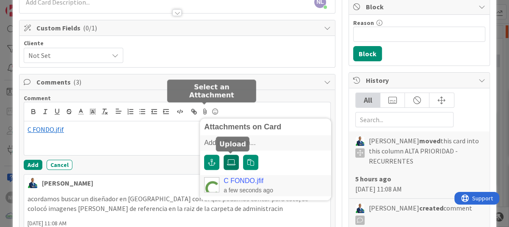
click at [229, 166] on label at bounding box center [230, 162] width 15 height 15
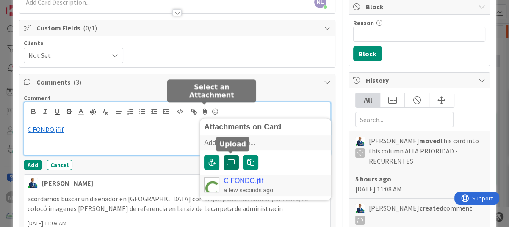
click at [223, 155] on input "file" at bounding box center [223, 155] width 0 height 0
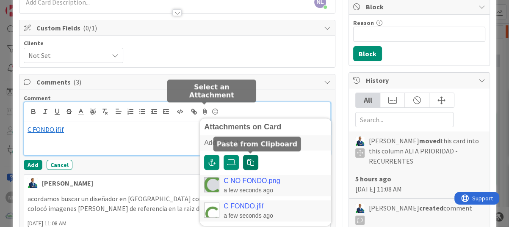
click at [247, 162] on icon "button" at bounding box center [250, 162] width 7 height 7
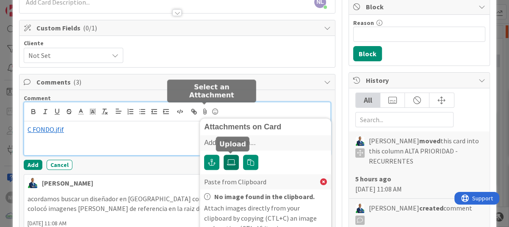
click at [230, 164] on icon at bounding box center [231, 162] width 8 height 7
click at [223, 155] on input "file" at bounding box center [223, 155] width 0 height 0
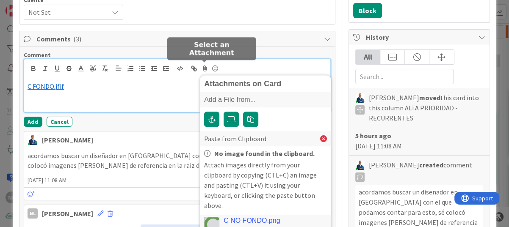
scroll to position [127, 0]
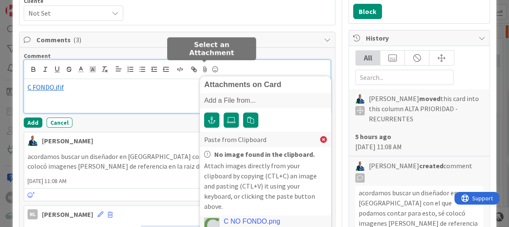
click at [240, 218] on link "C NO FONDO.png" at bounding box center [251, 222] width 56 height 8
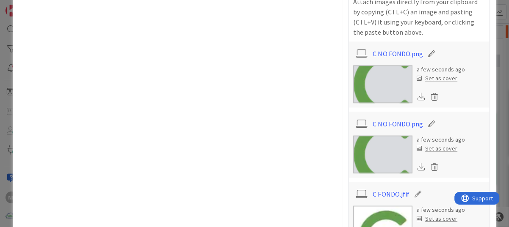
scroll to position [762, 0]
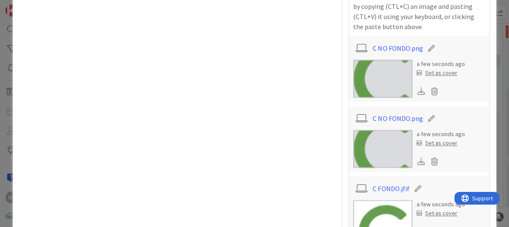
click at [425, 44] on icon at bounding box center [431, 48] width 12 height 8
click at [428, 85] on icon at bounding box center [434, 91] width 12 height 13
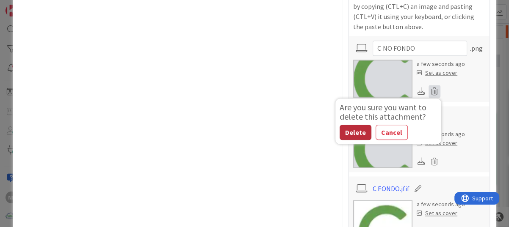
click at [343, 125] on button "Delete" at bounding box center [355, 132] width 32 height 15
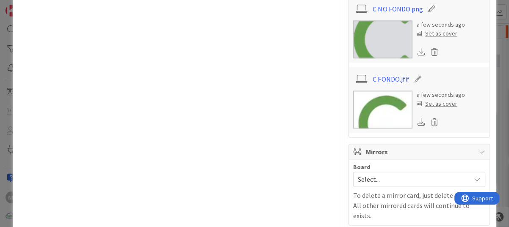
scroll to position [846, 0]
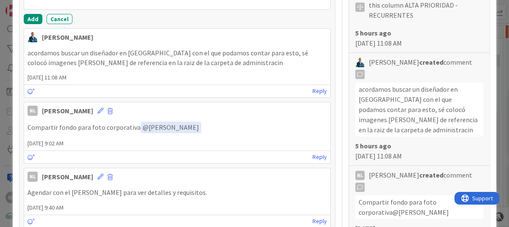
scroll to position [169, 0]
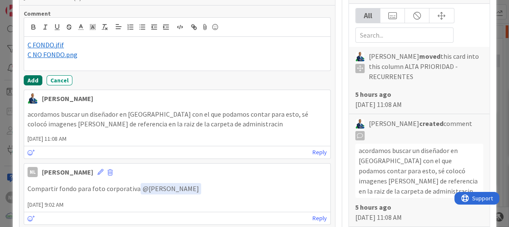
click at [27, 77] on button "Add" at bounding box center [33, 80] width 19 height 10
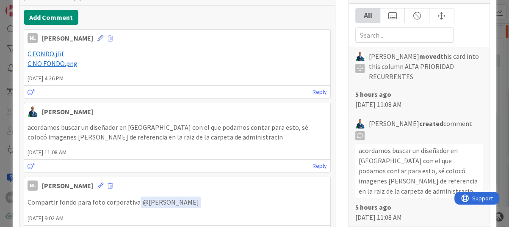
click at [97, 38] on icon at bounding box center [100, 38] width 6 height 6
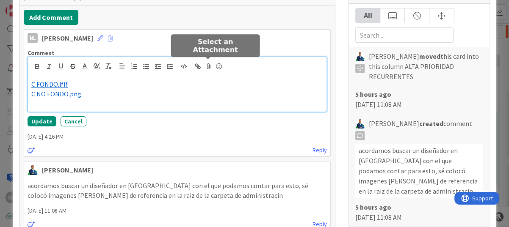
click at [209, 64] on icon at bounding box center [208, 66] width 10 height 12
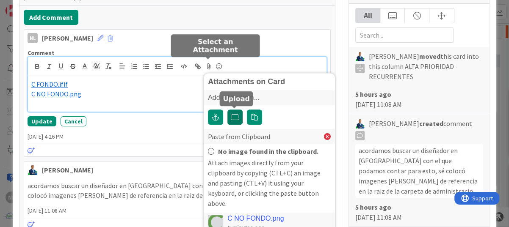
click at [236, 117] on icon at bounding box center [235, 117] width 8 height 7
click at [227, 110] on input "file" at bounding box center [227, 110] width 0 height 0
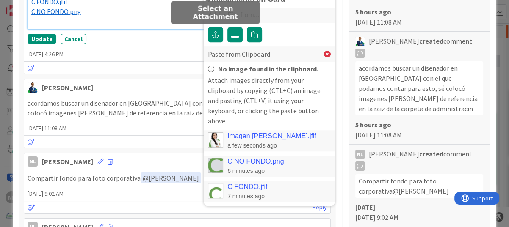
scroll to position [254, 0]
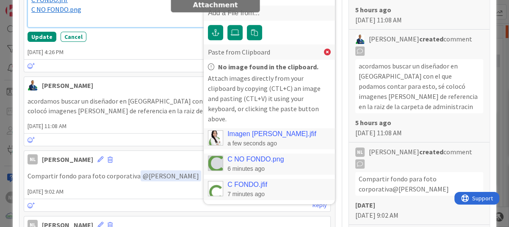
click at [262, 130] on link "Imagen Nubia.jfif" at bounding box center [271, 134] width 89 height 8
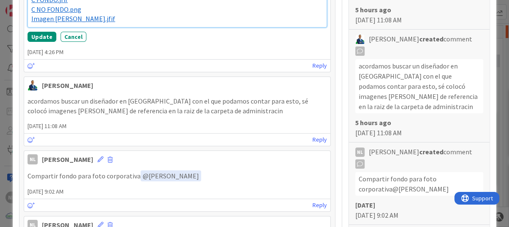
scroll to position [212, 0]
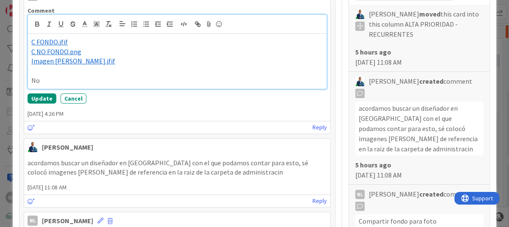
drag, startPoint x: 44, startPoint y: 80, endPoint x: 15, endPoint y: 79, distance: 28.8
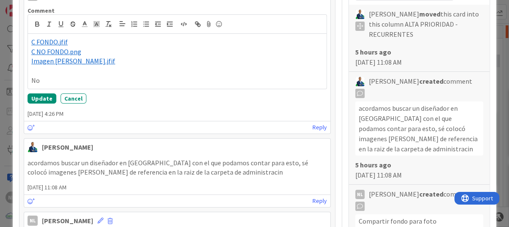
scroll to position [184, 0]
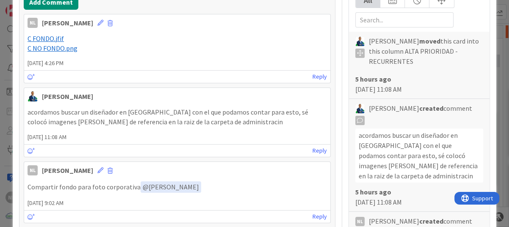
click at [97, 59] on span "29 September 2025 4:26 PM" at bounding box center [177, 63] width 306 height 9
click at [89, 48] on p "﻿ C NO FONDO.png ﻿" at bounding box center [176, 49] width 299 height 10
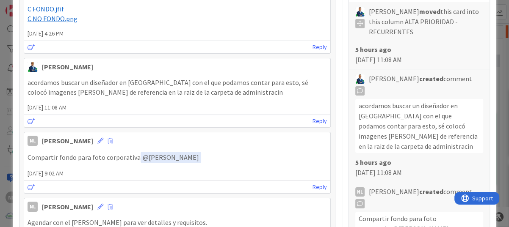
scroll to position [172, 0]
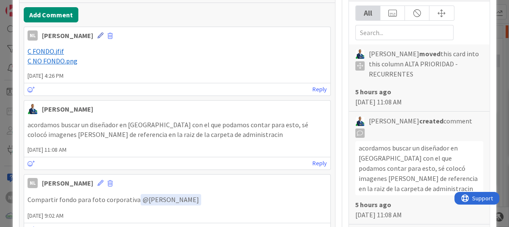
click at [97, 33] on icon at bounding box center [100, 36] width 6 height 6
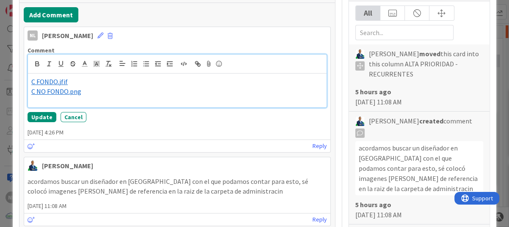
click at [95, 91] on p "﻿ C NO FONDO.png ﻿" at bounding box center [176, 92] width 291 height 10
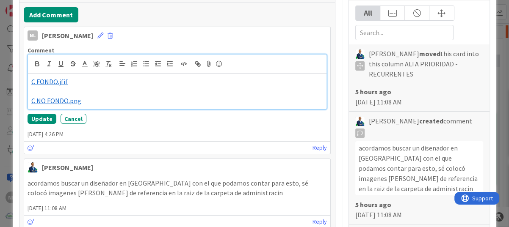
click at [42, 89] on p at bounding box center [176, 92] width 291 height 10
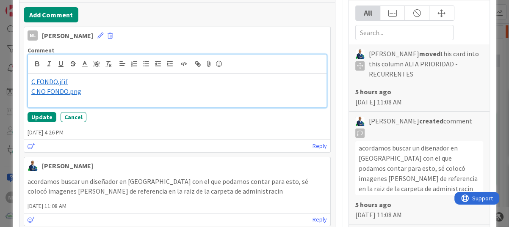
click at [89, 87] on p "﻿ C NO FONDO.png ﻿" at bounding box center [176, 92] width 291 height 10
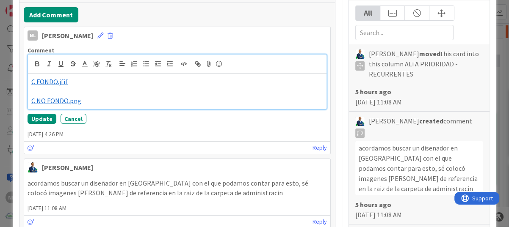
click at [37, 90] on p at bounding box center [176, 92] width 291 height 10
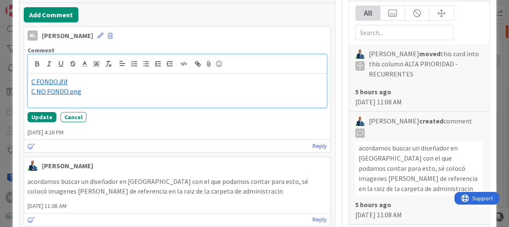
click at [102, 89] on p "﻿ C NO FONDO.png ﻿" at bounding box center [176, 92] width 291 height 10
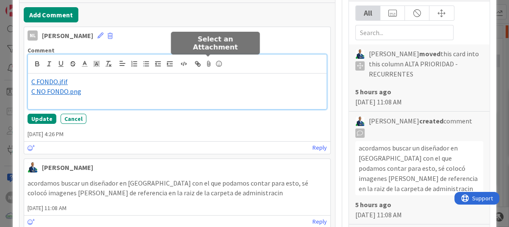
click at [207, 65] on icon at bounding box center [208, 64] width 10 height 12
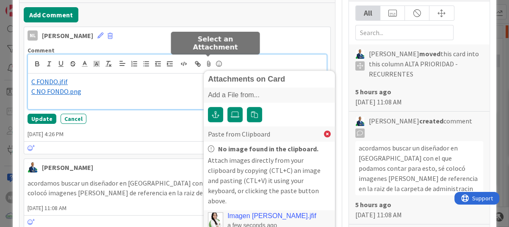
click at [261, 212] on link "Imagen Nubia.jfif" at bounding box center [271, 216] width 89 height 8
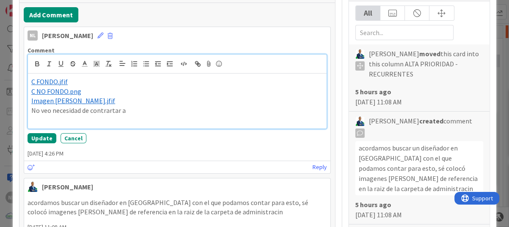
drag, startPoint x: 115, startPoint y: 109, endPoint x: 130, endPoint y: 89, distance: 24.9
click at [130, 89] on p "﻿ C NO FONDO.png ﻿" at bounding box center [176, 92] width 291 height 10
drag, startPoint x: 83, startPoint y: 110, endPoint x: 126, endPoint y: 112, distance: 43.6
click at [126, 112] on p "No veo necesidad de contrartar a" at bounding box center [176, 111] width 291 height 10
drag, startPoint x: 159, startPoint y: 109, endPoint x: 157, endPoint y: 104, distance: 4.8
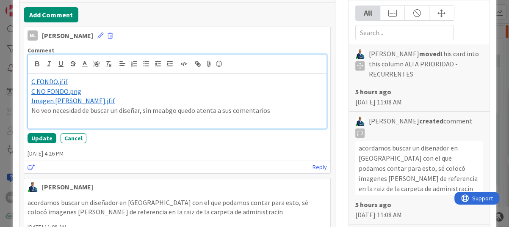
drag, startPoint x: 153, startPoint y: 110, endPoint x: 157, endPoint y: 113, distance: 4.8
click at [272, 110] on p "No veo necesidad de buscar un diseñar, sin emebargo quedo atenta a sus comentar…" at bounding box center [176, 111] width 291 height 10
click at [269, 112] on p "No veo necesidad de buscar un diseñar, sin embargo quedo atenta a sus comentari…" at bounding box center [176, 111] width 291 height 10
click at [271, 113] on p "No veo necesidad de buscar un diseñar, sin embargo, quedo atenta a sus comentar…" at bounding box center [176, 111] width 291 height 10
click at [85, 100] on p "﻿ Imagen Nubia.jfif ﻿" at bounding box center [176, 101] width 291 height 10
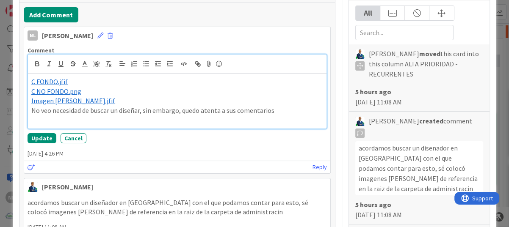
click at [278, 109] on p "No veo necesidad de buscar un diseñar, sin embargo, quedo atenta a sus comentar…" at bounding box center [176, 111] width 291 height 10
click at [275, 109] on p "No veo necesidad de buscar un diseñar, sin embargo, quedo atenta a sus comentar…" at bounding box center [176, 111] width 291 height 10
click at [273, 110] on p "No veo necesidad de buscar un diseñar, sin embargo, quedo atenta a sus comentar…" at bounding box center [176, 111] width 291 height 10
click at [272, 113] on p "No veo necesidad de buscar un diseñar, sin embargo, quedo atenta a sus comentar…" at bounding box center [176, 111] width 291 height 10
click at [271, 112] on p "No veo necesidad de buscar un diseñar, sin embargo, quedo atenta a sus comentar…" at bounding box center [176, 111] width 291 height 10
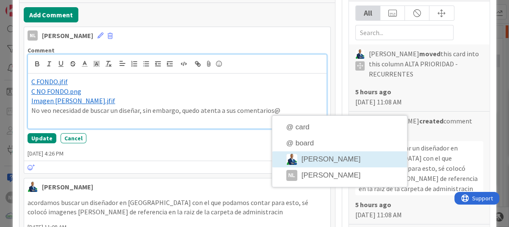
click at [324, 162] on div "NL Nubia Lopez 29 September 2025 4:26 PM Comment Attachments on Card Add a File…" at bounding box center [177, 100] width 307 height 147
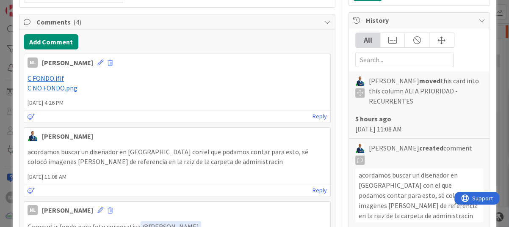
scroll to position [187, 0]
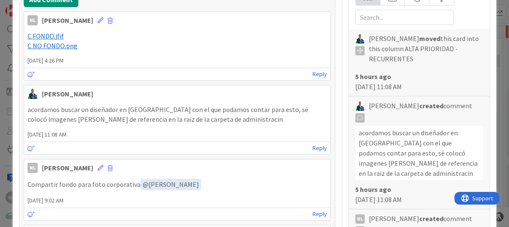
click at [123, 63] on span "29 September 2025 4:26 PM" at bounding box center [177, 60] width 306 height 9
click at [99, 49] on p "﻿ C NO FONDO.png ﻿" at bounding box center [176, 46] width 299 height 10
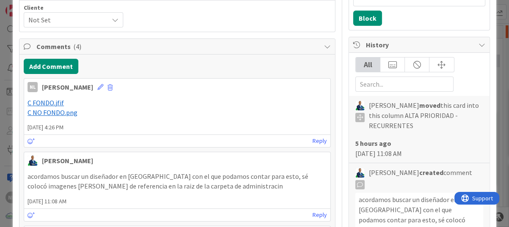
scroll to position [102, 0]
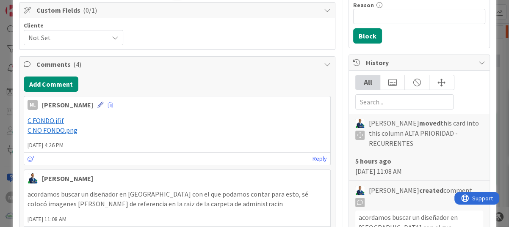
click at [97, 102] on icon at bounding box center [100, 105] width 6 height 6
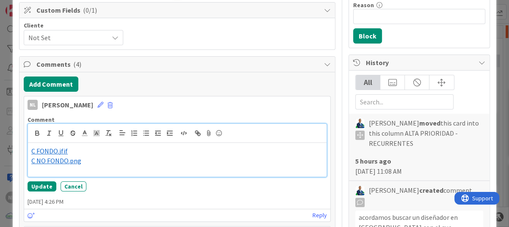
click at [102, 161] on p "﻿ C NO FONDO.png ﻿" at bounding box center [176, 161] width 291 height 10
click at [48, 160] on p at bounding box center [176, 161] width 291 height 10
click at [97, 162] on p "﻿ C NO FONDO.png ﻿" at bounding box center [176, 161] width 291 height 10
click at [46, 162] on p at bounding box center [176, 161] width 291 height 10
click at [85, 159] on p "﻿ C NO FONDO.png ﻿" at bounding box center [176, 161] width 291 height 10
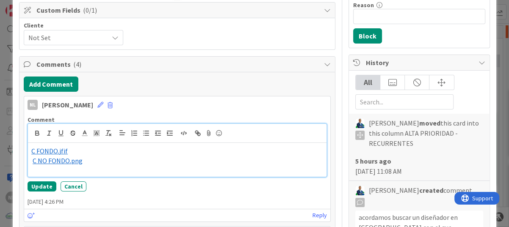
click at [31, 158] on p "﻿ C NO FONDO.png ﻿" at bounding box center [176, 161] width 291 height 10
click at [30, 159] on div "﻿ C FONDO.jfif ﻿ ﻿ C NO FONDO.png ﻿" at bounding box center [177, 160] width 298 height 34
click at [30, 158] on div "﻿ C FONDO.jfif ﻿ ﻿ C NO FONDO.png ﻿" at bounding box center [177, 160] width 298 height 34
click at [86, 158] on p "﻿ C NO FONDO.png ﻿" at bounding box center [176, 161] width 291 height 10
click at [35, 161] on p at bounding box center [176, 161] width 291 height 10
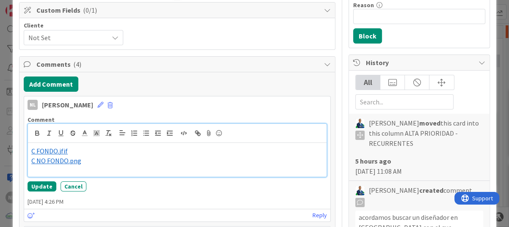
click at [96, 159] on p "﻿ C NO FONDO.png ﻿" at bounding box center [176, 161] width 291 height 10
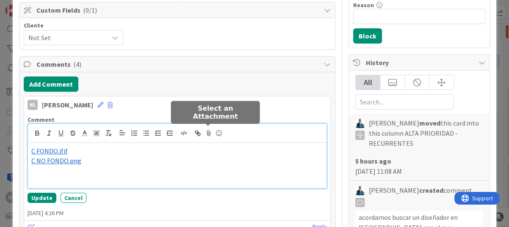
click at [209, 132] on icon at bounding box center [208, 133] width 10 height 12
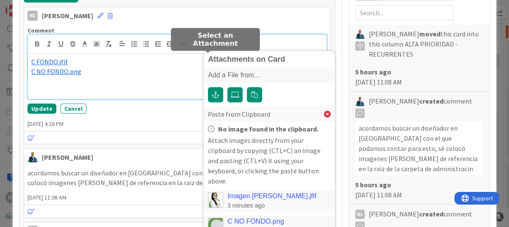
scroll to position [229, 0]
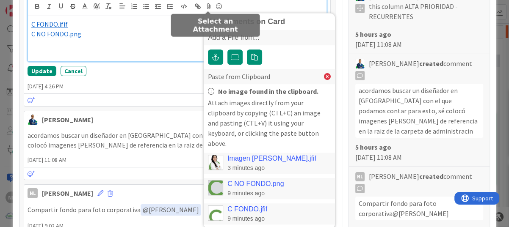
click at [249, 155] on link "Imagen Nubia.jfif" at bounding box center [271, 159] width 89 height 8
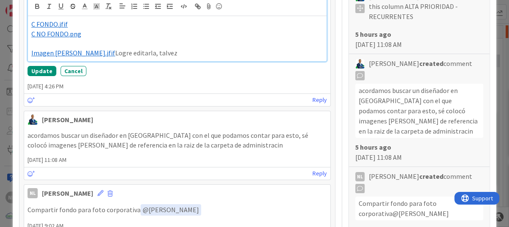
drag, startPoint x: 122, startPoint y: 54, endPoint x: 151, endPoint y: 56, distance: 29.3
click at [151, 56] on p "﻿ Imagen Nubia.jfif ﻿ Logre editarla, talvez" at bounding box center [176, 53] width 291 height 10
drag, startPoint x: 83, startPoint y: 53, endPoint x: 132, endPoint y: 56, distance: 49.1
click at [132, 56] on p "﻿ Imagen Nubia.jfif ﻿ Logre editarla" at bounding box center [176, 53] width 291 height 10
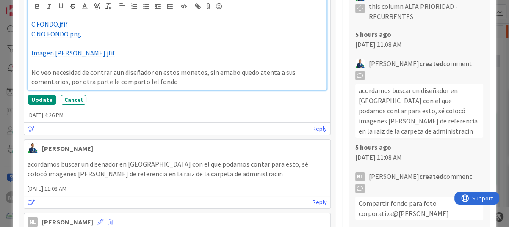
click at [176, 83] on p "No veo necesidad de contrar aun diseñador en estos monetos, sin emabo quedo ate…" at bounding box center [176, 77] width 291 height 19
click at [175, 83] on p "No veo necesidad de contrar aun diseñador en estos monetos, sin emabo quedo ate…" at bounding box center [176, 77] width 291 height 19
drag, startPoint x: 226, startPoint y: 70, endPoint x: 219, endPoint y: 56, distance: 16.1
click at [219, 56] on p "﻿ Imagen Nubia.jfif ﻿" at bounding box center [176, 53] width 291 height 10
drag, startPoint x: 234, startPoint y: 69, endPoint x: 225, endPoint y: 83, distance: 16.8
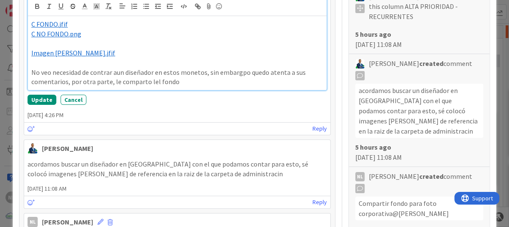
click at [225, 83] on p "No veo necesidad de contrar aun diseñador en estos monetos, sin embargpo quedo …" at bounding box center [176, 77] width 291 height 19
drag, startPoint x: 183, startPoint y: 71, endPoint x: 196, endPoint y: 63, distance: 15.4
click at [196, 63] on p at bounding box center [176, 63] width 291 height 10
click at [250, 73] on p "No veo necesidad de contrar aun diseñador en estos momentos , sin embargo quedo…" at bounding box center [176, 77] width 291 height 19
click at [174, 82] on p "No veo necesidad de contratar aun diseñador en estos momentos , sin embargo,que…" at bounding box center [176, 77] width 291 height 19
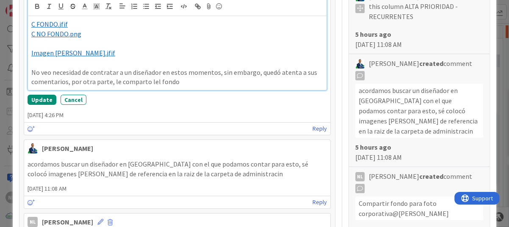
drag, startPoint x: 148, startPoint y: 83, endPoint x: 179, endPoint y: 75, distance: 31.6
click at [179, 75] on p "No veo necesidad de contratar a un diseñador en estos momentos, sin embargo, qu…" at bounding box center [176, 77] width 291 height 19
drag, startPoint x: 148, startPoint y: 80, endPoint x: 156, endPoint y: 82, distance: 8.6
click at [201, 83] on p "No veo necesidad de contratar a un diseñador en estos momentos, sin embargo, qu…" at bounding box center [176, 77] width 291 height 19
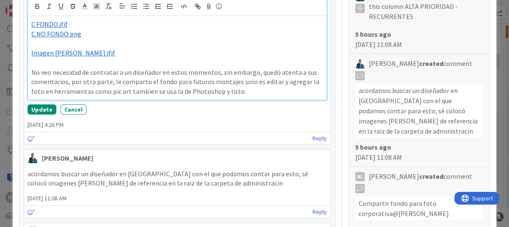
drag, startPoint x: 112, startPoint y: 92, endPoint x: 125, endPoint y: 80, distance: 17.7
click at [129, 81] on p "No veo necesidad de contratar a un diseñador en estos momentos, sin embargo, qu…" at bounding box center [176, 82] width 291 height 29
click at [136, 91] on p "No veo necesidad de contratar a un diseñador en estos momentos, sin embargo, qu…" at bounding box center [176, 82] width 291 height 29
click at [134, 93] on p "No veo necesidad de contratar a un diseñador en estos momentos, sin embargo, qu…" at bounding box center [176, 82] width 291 height 29
click at [249, 91] on p "No veo necesidad de contratar a un diseñador en estos momentos, sin embargo, qu…" at bounding box center [176, 82] width 291 height 29
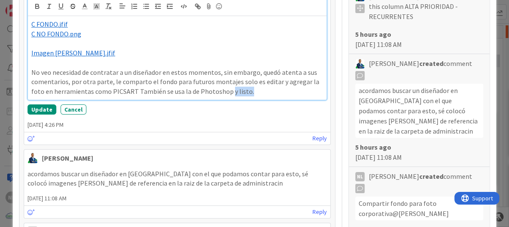
drag, startPoint x: 226, startPoint y: 91, endPoint x: 244, endPoint y: 92, distance: 17.4
click at [244, 92] on p "No veo necesidad de contratar a un diseñador en estos momentos, sin embargo, qu…" at bounding box center [176, 82] width 291 height 29
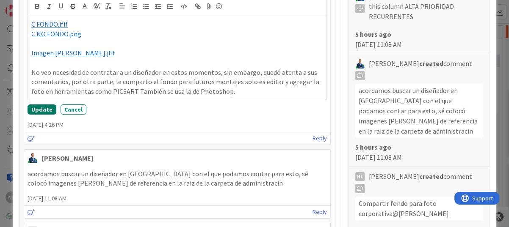
click at [32, 107] on button "Update" at bounding box center [41, 109] width 29 height 10
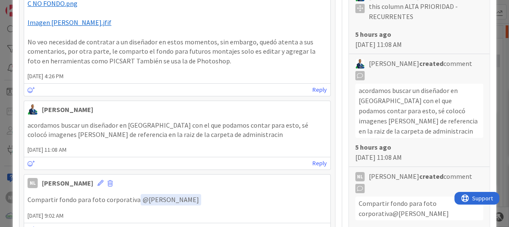
scroll to position [221, 0]
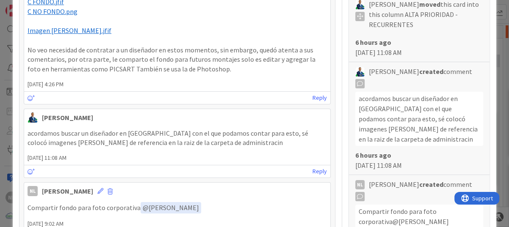
click at [219, 68] on p "No veo necesidad de contratar a un diseñador en estos momentos, sin embargo, qu…" at bounding box center [176, 59] width 299 height 29
drag, startPoint x: 218, startPoint y: 68, endPoint x: 217, endPoint y: 72, distance: 4.7
click at [218, 70] on p "No veo necesidad de contratar a un diseñador en estos momentos, sin embargo, qu…" at bounding box center [176, 59] width 299 height 29
click at [214, 71] on p "No veo necesidad de contratar a un diseñador en estos momentos, sin embargo, qu…" at bounding box center [176, 59] width 299 height 29
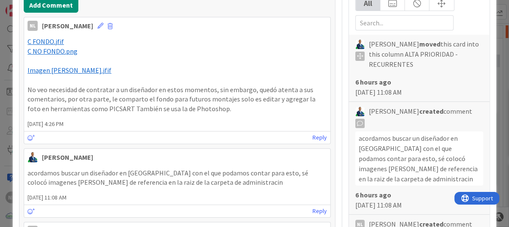
scroll to position [179, 0]
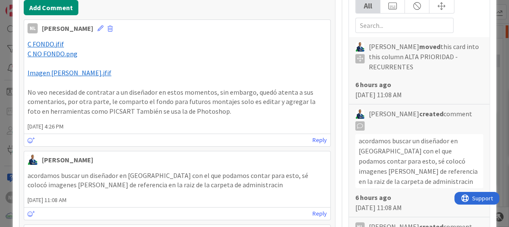
click at [214, 111] on p "No veo necesidad de contratar a un diseñador en estos momentos, sin embargo, qu…" at bounding box center [176, 102] width 299 height 29
click at [212, 112] on p "No veo necesidad de contratar a un diseñador en estos momentos, sin embargo, qu…" at bounding box center [176, 102] width 299 height 29
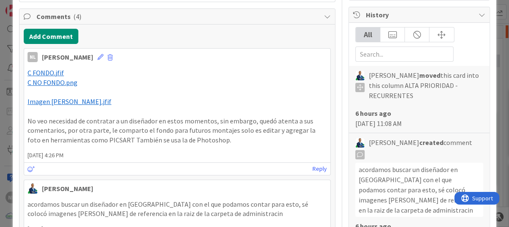
scroll to position [137, 0]
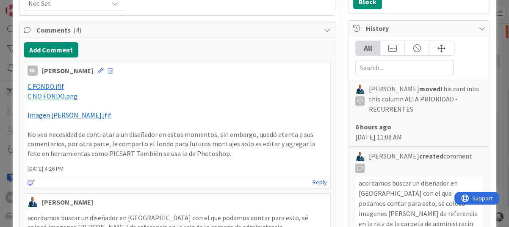
click at [97, 70] on icon at bounding box center [100, 71] width 6 height 6
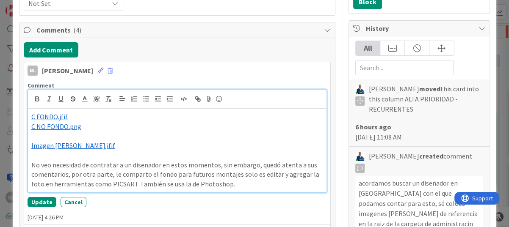
scroll to position [179, 0]
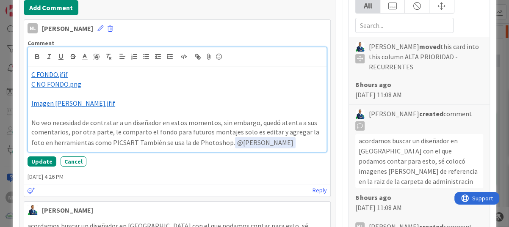
click at [279, 189] on div "NL Nubia Lopez 29 September 2025 4:26 PM Comment Attachments on Card Add a File…" at bounding box center [177, 108] width 307 height 178
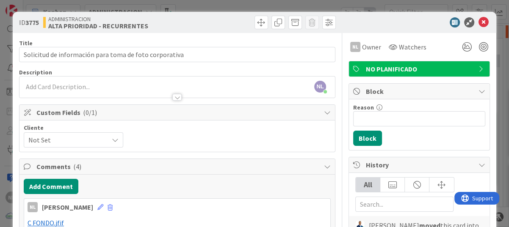
scroll to position [0, 0]
click at [478, 19] on icon at bounding box center [483, 22] width 10 height 10
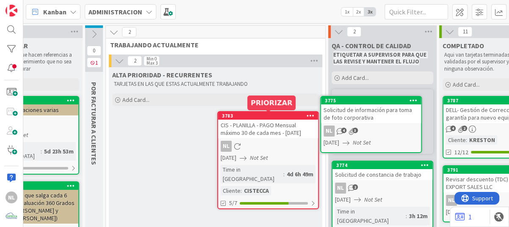
scroll to position [0, 184]
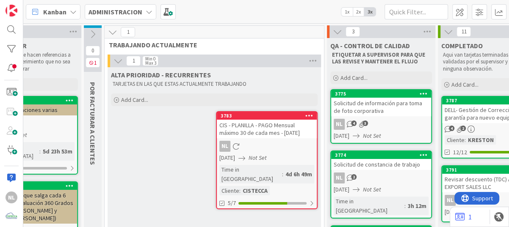
click at [385, 123] on div "NL 4 3" at bounding box center [381, 124] width 100 height 11
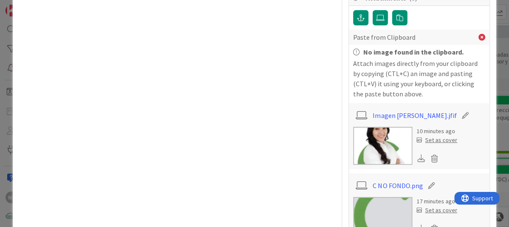
scroll to position [677, 0]
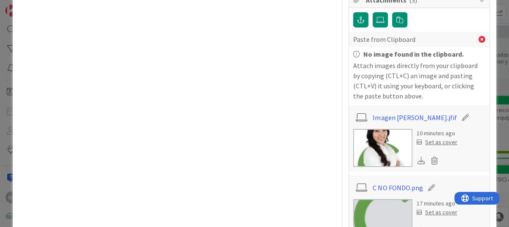
click at [376, 129] on img at bounding box center [382, 148] width 59 height 38
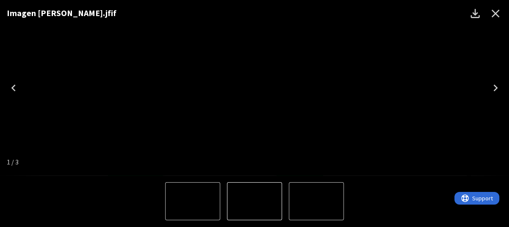
click at [495, 13] on icon "Close" at bounding box center [495, 14] width 8 height 8
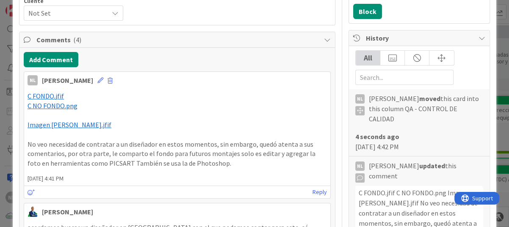
scroll to position [0, 0]
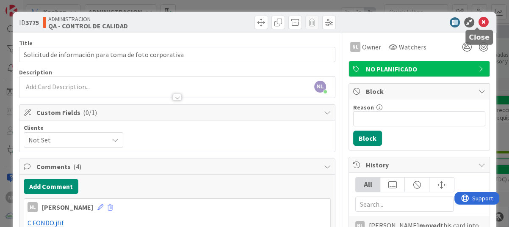
click at [478, 24] on icon at bounding box center [483, 22] width 10 height 10
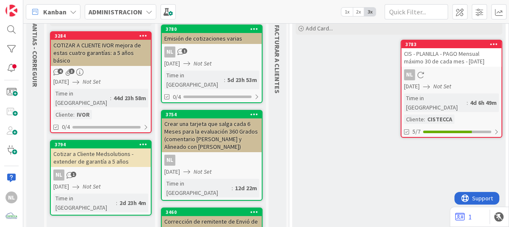
scroll to position [85, 0]
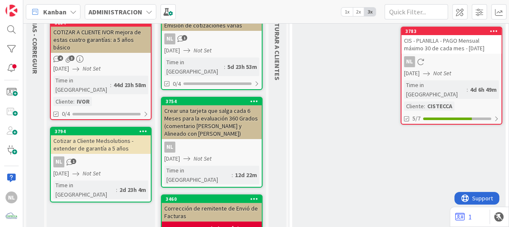
click at [97, 151] on div "3794 Cotizar a Cliente Medsolutions -extender de garantía a 5 años NL 1 26/09/2…" at bounding box center [101, 165] width 102 height 76
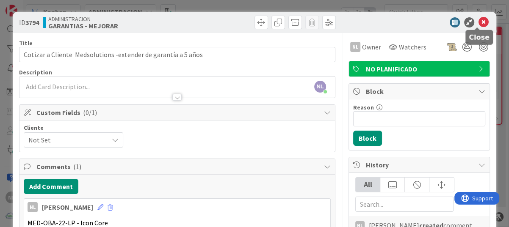
click at [478, 23] on icon at bounding box center [483, 22] width 10 height 10
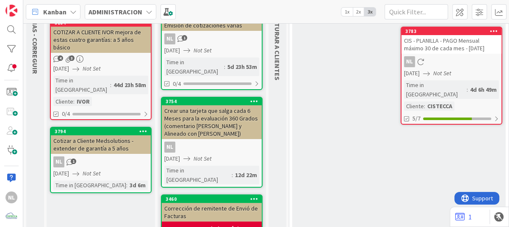
click at [120, 80] on div "44d 23h 58m" at bounding box center [129, 84] width 37 height 9
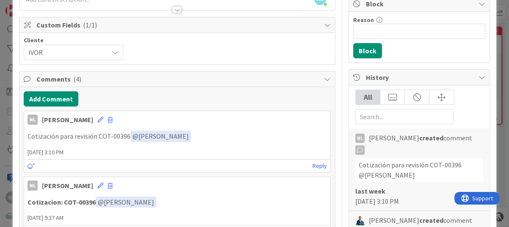
scroll to position [85, 0]
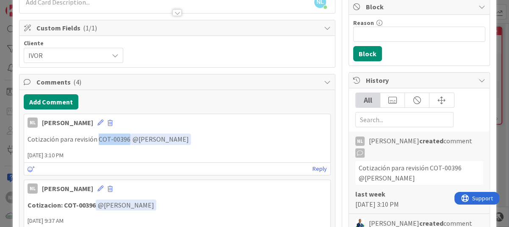
drag, startPoint x: 97, startPoint y: 139, endPoint x: 125, endPoint y: 139, distance: 28.3
click at [125, 139] on p "Cotización para revisión COT-00396 ﻿ @ Gabriel Adrian ﻿" at bounding box center [176, 139] width 299 height 11
click at [233, 138] on p "Cotización para revisión COT-00396 ﻿ @ Gabriel Adrian ﻿" at bounding box center [176, 139] width 299 height 11
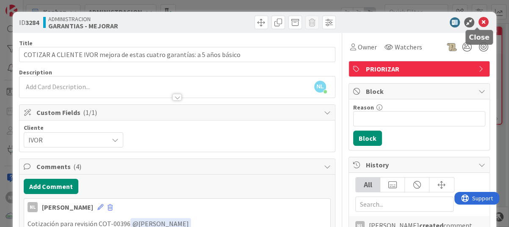
click at [478, 24] on icon at bounding box center [483, 22] width 10 height 10
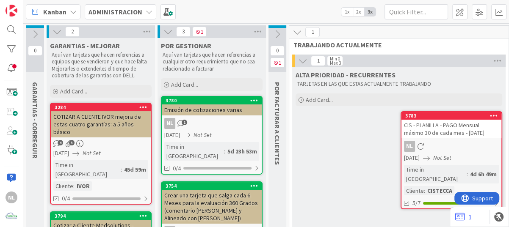
click at [463, 155] on div "25/09/2025 Not Set" at bounding box center [452, 158] width 97 height 9
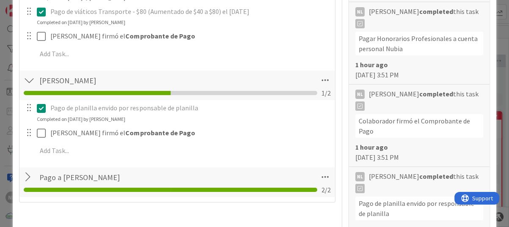
scroll to position [338, 0]
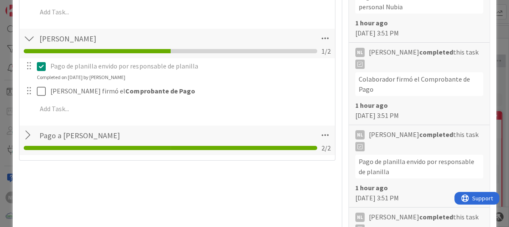
click at [27, 135] on div at bounding box center [29, 135] width 11 height 15
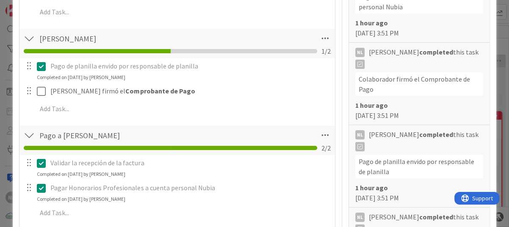
scroll to position [0, 0]
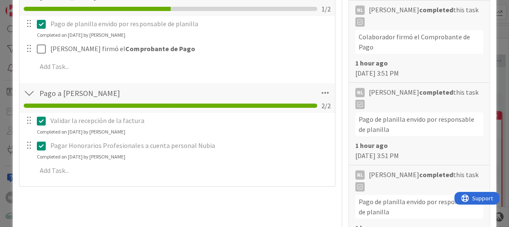
click at [30, 94] on div at bounding box center [29, 92] width 11 height 15
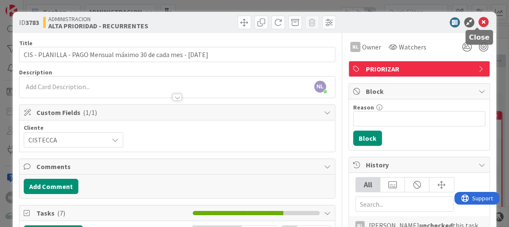
click at [479, 21] on icon at bounding box center [483, 22] width 10 height 10
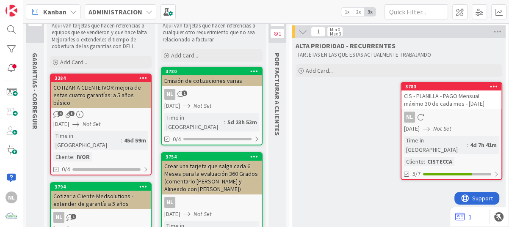
scroll to position [42, 0]
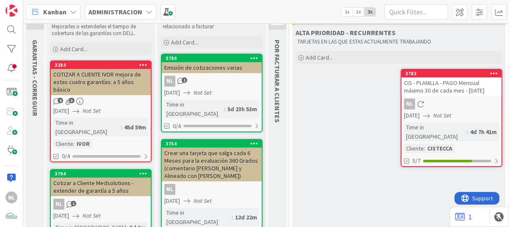
click at [204, 82] on div "NL 1" at bounding box center [212, 81] width 100 height 11
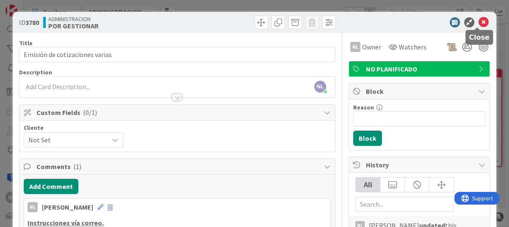
click at [478, 19] on icon at bounding box center [483, 22] width 10 height 10
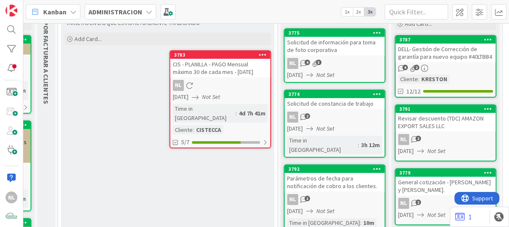
scroll to position [42, 231]
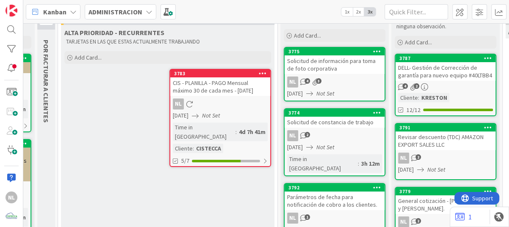
click at [464, 88] on div "4 2" at bounding box center [445, 86] width 100 height 7
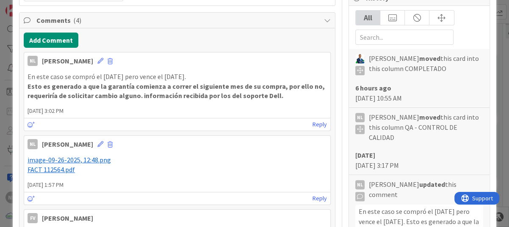
scroll to position [169, 0]
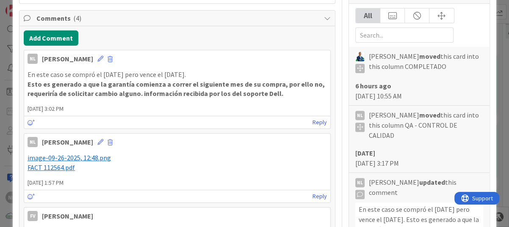
click at [272, 74] on p "En este caso se compró el 9 de septiembre de 2025 pero vence el 1 de octubre de…" at bounding box center [176, 75] width 299 height 10
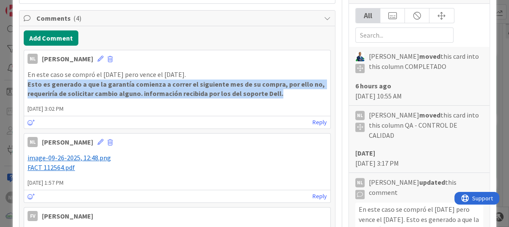
drag, startPoint x: 24, startPoint y: 83, endPoint x: 302, endPoint y: 93, distance: 278.1
click at [302, 93] on div "En este caso se compró el 9 de septiembre de 2025 pero vence el 1 de octubre de…" at bounding box center [177, 84] width 306 height 36
drag, startPoint x: 302, startPoint y: 93, endPoint x: 284, endPoint y: 97, distance: 18.2
click at [284, 97] on p "Esto es generado a que la garantía comienza a correr el siguiente mes de su com…" at bounding box center [176, 89] width 299 height 19
click at [284, 96] on p "Esto es generado a que la garantía comienza a correr el siguiente mes de su com…" at bounding box center [176, 89] width 299 height 19
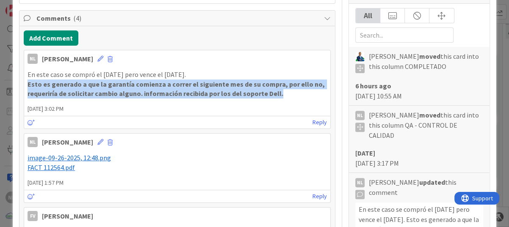
drag, startPoint x: 26, startPoint y: 85, endPoint x: 288, endPoint y: 91, distance: 261.9
click at [288, 91] on div "En este caso se compró el 9 de septiembre de 2025 pero vence el 1 de octubre de…" at bounding box center [177, 84] width 306 height 36
drag, startPoint x: 288, startPoint y: 91, endPoint x: 280, endPoint y: 96, distance: 8.8
click at [280, 96] on p "Esto es generado a que la garantía comienza a correr el siguiente mes de su com…" at bounding box center [176, 89] width 299 height 19
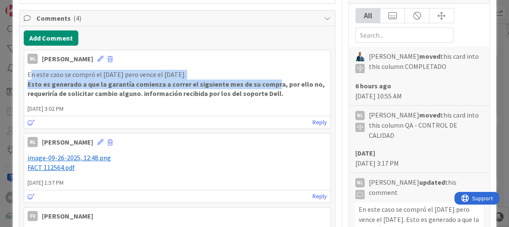
drag, startPoint x: 31, startPoint y: 74, endPoint x: 269, endPoint y: 79, distance: 238.7
click at [269, 79] on div "En este caso se compró el 9 de septiembre de 2025 pero vence el 1 de octubre de…" at bounding box center [176, 84] width 299 height 29
drag, startPoint x: 269, startPoint y: 79, endPoint x: 272, endPoint y: 73, distance: 6.1
click at [272, 73] on p "En este caso se compró el 9 de septiembre de 2025 pero vence el 1 de octubre de…" at bounding box center [176, 75] width 299 height 10
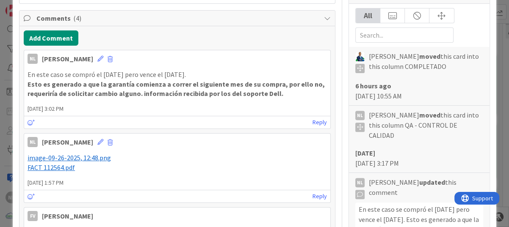
click at [276, 75] on p "En este caso se compró el 9 de septiembre de 2025 pero vence el 1 de octubre de…" at bounding box center [176, 75] width 299 height 10
click at [281, 95] on p "Esto es generado a que la garantía comienza a correr el siguiente mes de su com…" at bounding box center [176, 89] width 299 height 19
click at [273, 74] on p "En este caso se compró el 9 de septiembre de 2025 pero vence el 1 de octubre de…" at bounding box center [176, 75] width 299 height 10
click at [280, 94] on p "Esto es generado a que la garantía comienza a correr el siguiente mes de su com…" at bounding box center [176, 89] width 299 height 19
click at [271, 75] on p "En este caso se compró el 9 de septiembre de 2025 pero vence el 1 de octubre de…" at bounding box center [176, 75] width 299 height 10
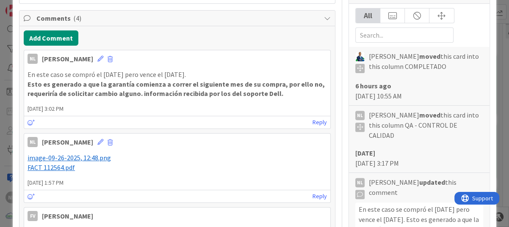
click at [277, 95] on p "Esto es generado a que la garantía comienza a correr el siguiente mes de su com…" at bounding box center [176, 89] width 299 height 19
click at [280, 93] on p "Esto es generado a que la garantía comienza a correr el siguiente mes de su com…" at bounding box center [176, 89] width 299 height 19
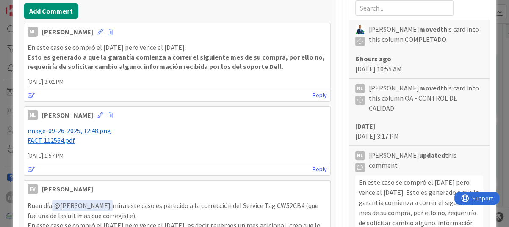
scroll to position [212, 0]
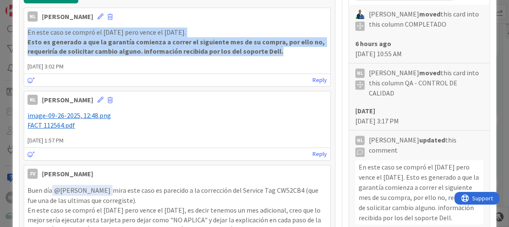
drag, startPoint x: 27, startPoint y: 30, endPoint x: 282, endPoint y: 48, distance: 254.9
click at [282, 48] on div "En este caso se compró el 9 de septiembre de 2025 pero vence el 1 de octubre de…" at bounding box center [176, 41] width 299 height 29
click at [282, 52] on p "Esto es generado a que la garantía comienza a correr el siguiente mes de su com…" at bounding box center [176, 46] width 299 height 19
click at [277, 53] on p "Esto es generado a que la garantía comienza a correr el siguiente mes de su com…" at bounding box center [176, 46] width 299 height 19
drag, startPoint x: 275, startPoint y: 52, endPoint x: 25, endPoint y: 30, distance: 250.2
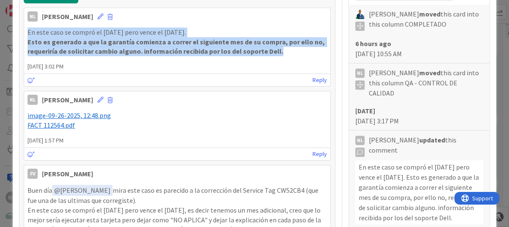
click at [25, 30] on div "En este caso se compró el 9 de septiembre de 2025 pero vence el 1 de octubre de…" at bounding box center [177, 42] width 306 height 36
click at [292, 52] on p "Esto es generado a que la garantía comienza a correr el siguiente mes de su com…" at bounding box center [176, 46] width 299 height 19
drag, startPoint x: 281, startPoint y: 51, endPoint x: 20, endPoint y: 27, distance: 261.7
click at [20, 27] on div "Add Comment NL Nubia Lopez 26 September 2025 3:02 PM En este caso se compró el …" at bounding box center [176, 169] width 315 height 370
click at [293, 55] on p "Esto es generado a que la garantía comienza a correr el siguiente mes de su com…" at bounding box center [176, 46] width 299 height 19
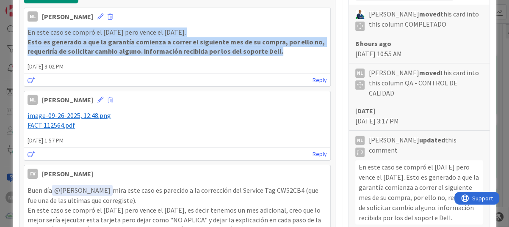
drag, startPoint x: 280, startPoint y: 52, endPoint x: 7, endPoint y: 26, distance: 274.6
click at [7, 26] on div "ID 3787 ADMINISTRACION COMPLETADO Title 66 / 128 DELL- Gestión de Corrección de…" at bounding box center [254, 113] width 509 height 227
click at [296, 54] on p "Esto es generado a que la garantía comienza a correr el siguiente mes de su com…" at bounding box center [176, 46] width 299 height 19
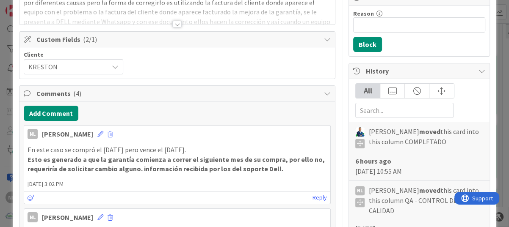
scroll to position [0, 0]
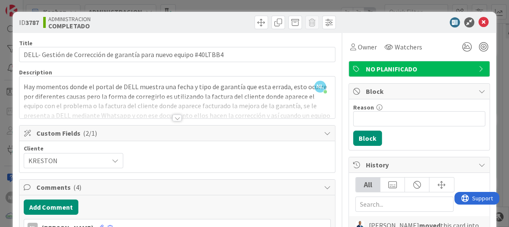
click at [484, 22] on div "ID 3787 ADMINISTRACION COMPLETADO" at bounding box center [254, 22] width 483 height 21
click at [478, 22] on icon at bounding box center [483, 22] width 10 height 10
